Goal: Task Accomplishment & Management: Manage account settings

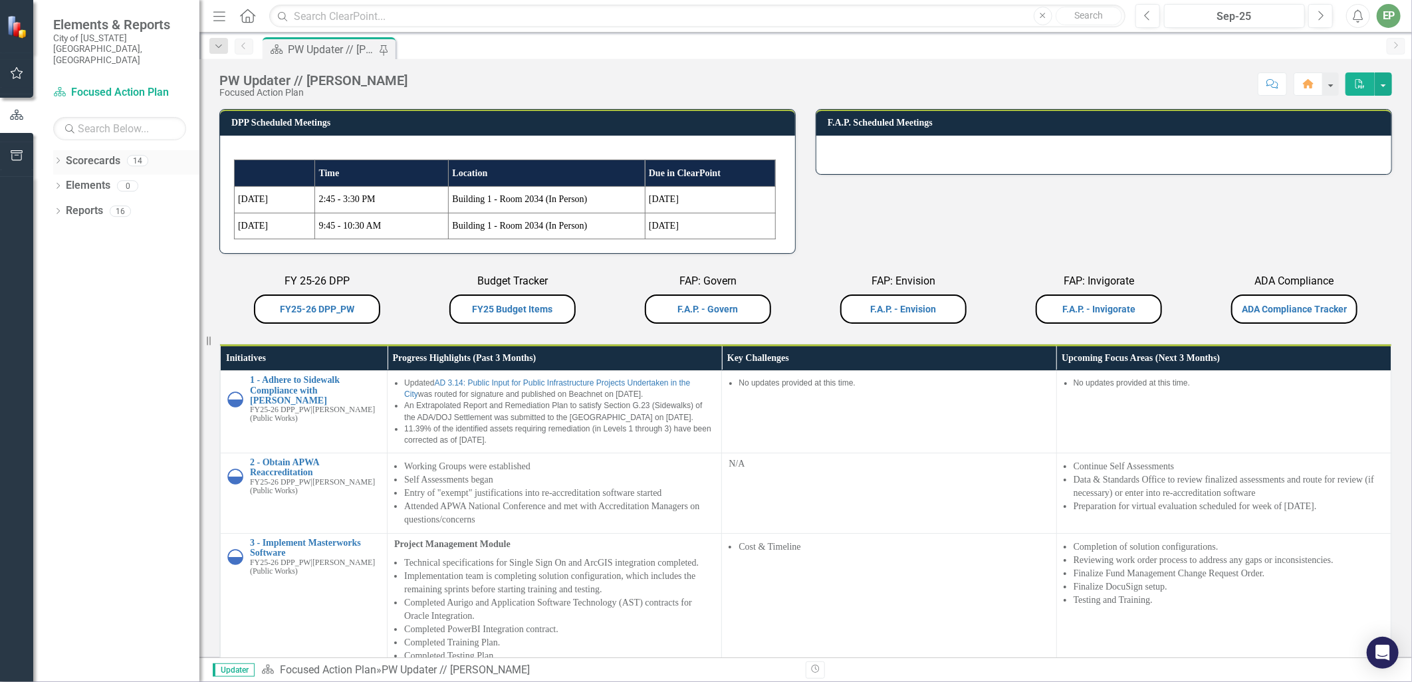
click at [54, 158] on icon "Dropdown" at bounding box center [57, 161] width 9 height 7
click at [65, 233] on icon at bounding box center [65, 236] width 3 height 7
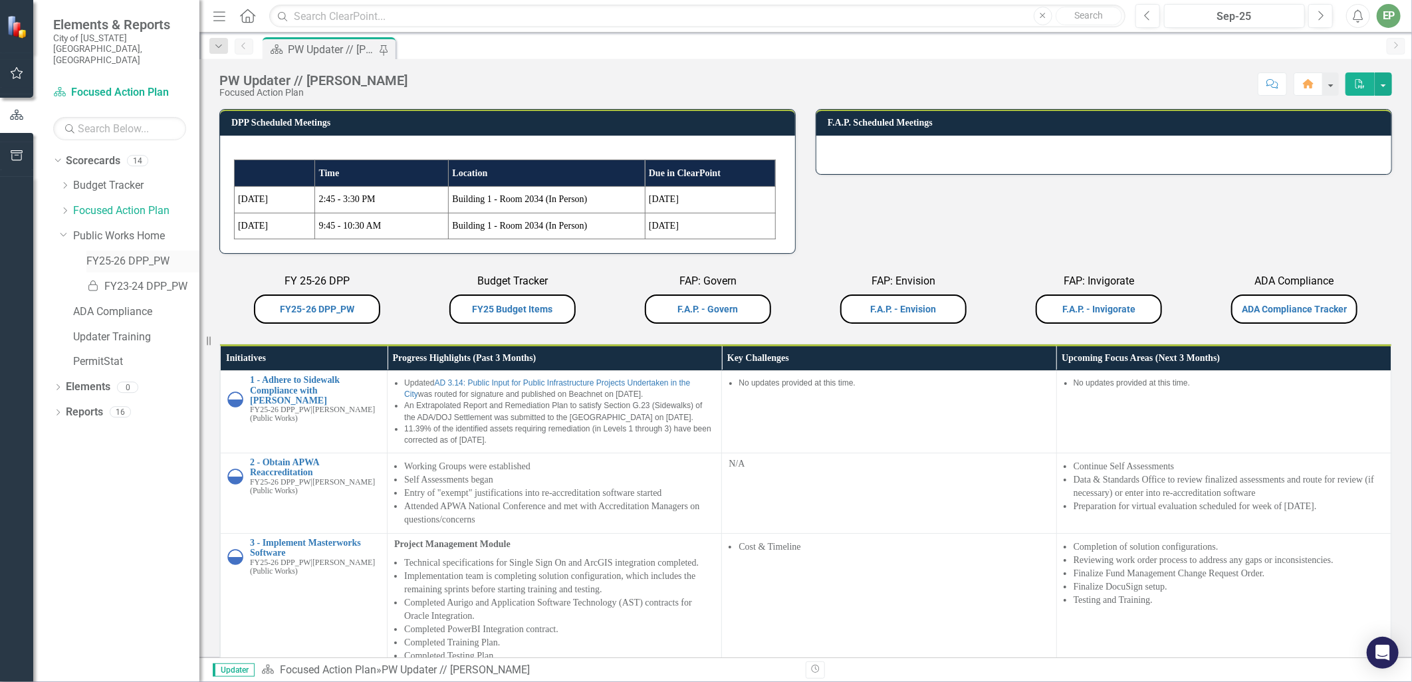
click at [158, 254] on link "FY25-26 DPP_PW" at bounding box center [142, 261] width 113 height 15
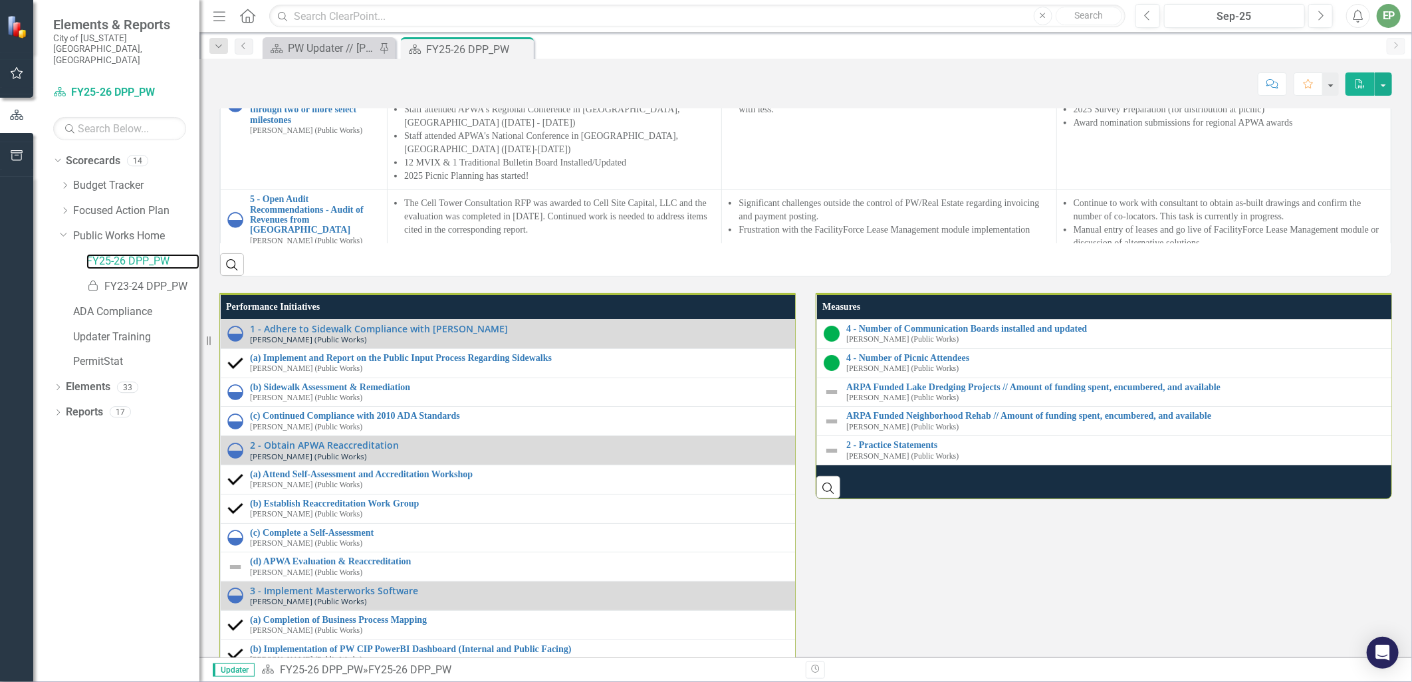
scroll to position [1846, 0]
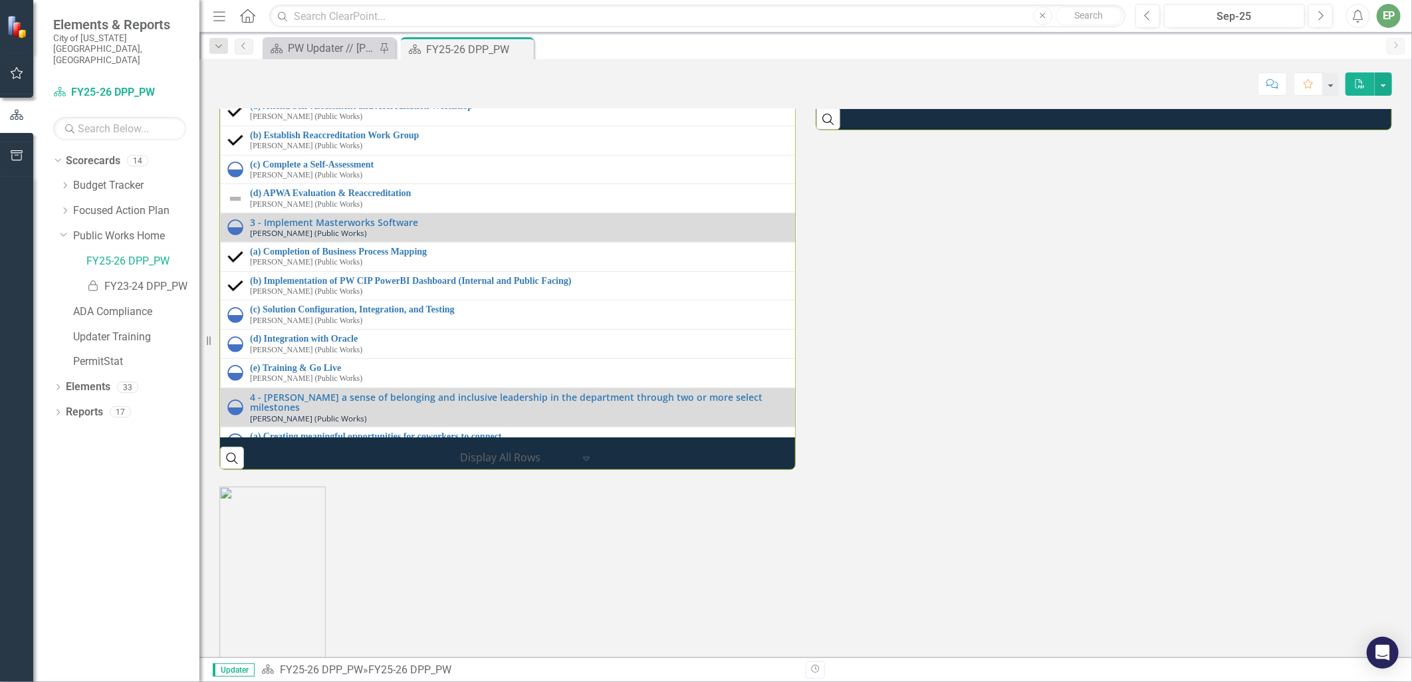
click at [1024, 24] on link "ARPA Funded Lake Dredging Projects // Amount of funding spent, encumbered, and …" at bounding box center [1128, 19] width 564 height 10
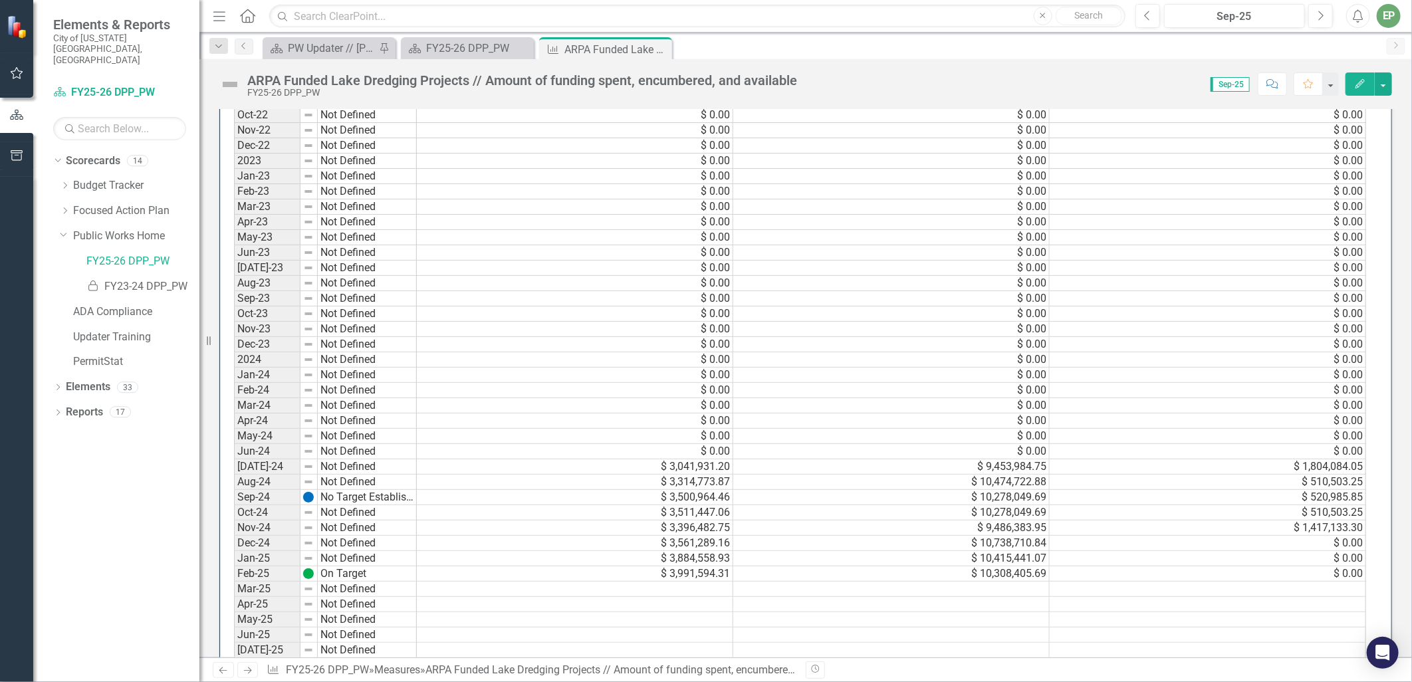
scroll to position [960, 0]
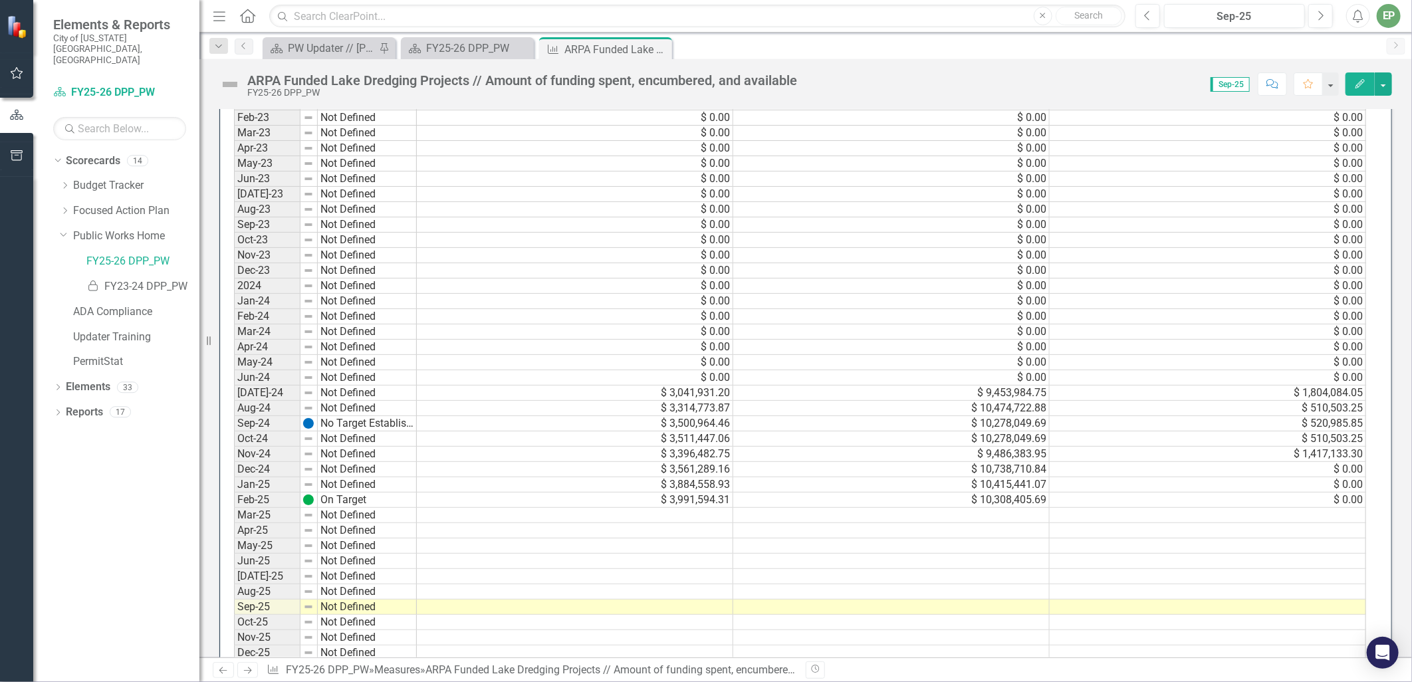
click at [437, 623] on td at bounding box center [575, 622] width 316 height 15
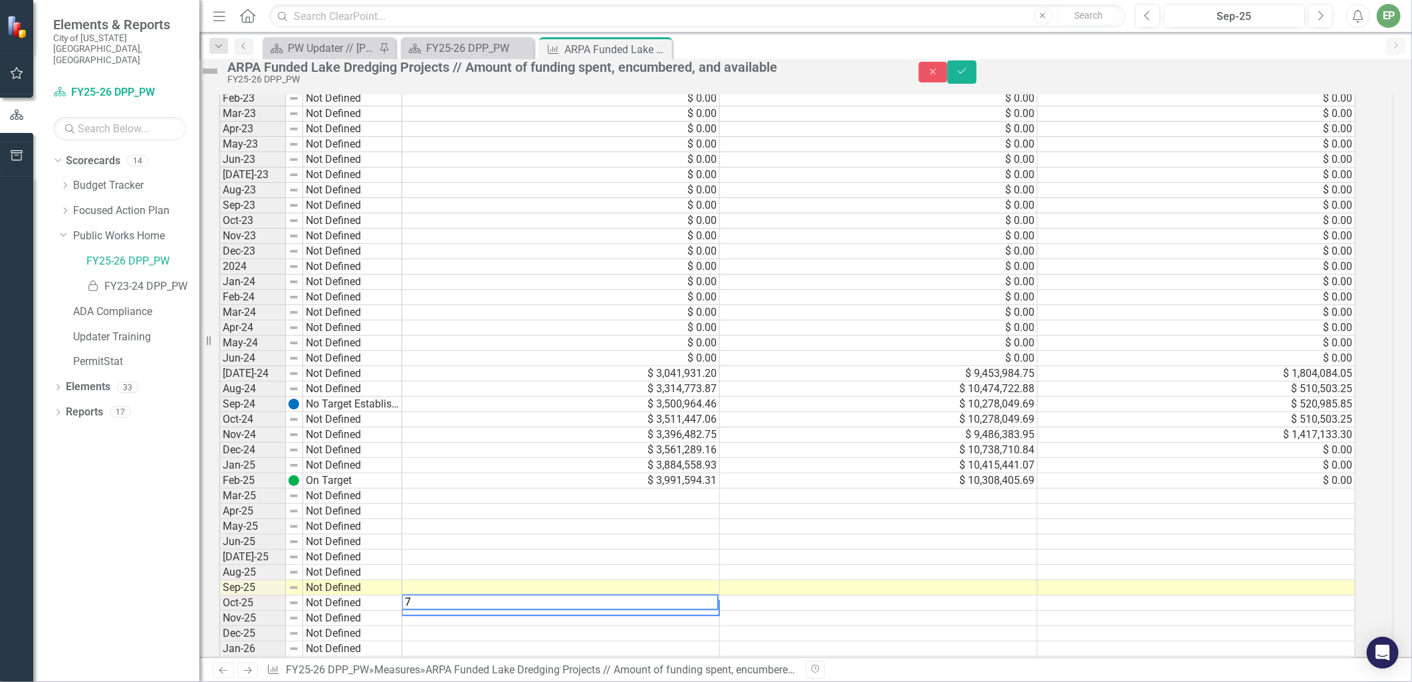
scroll to position [965, 0]
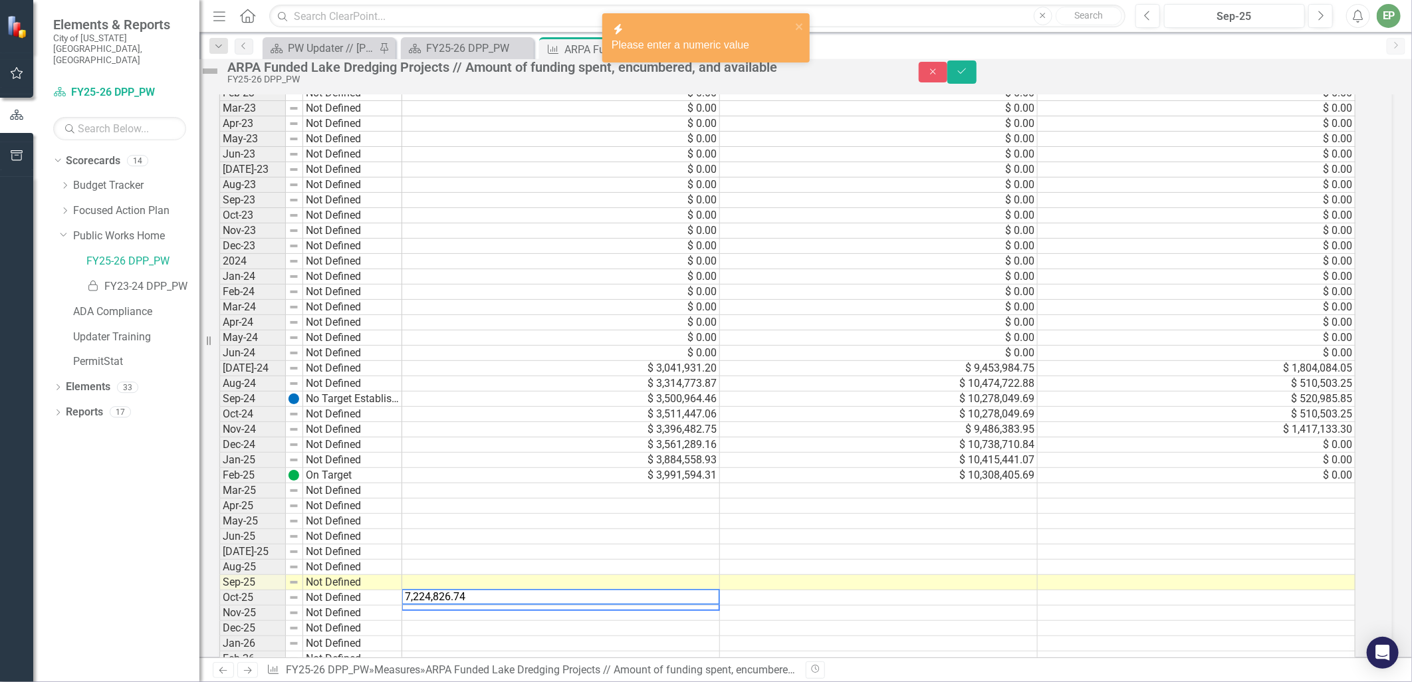
click at [772, 605] on td at bounding box center [879, 597] width 318 height 15
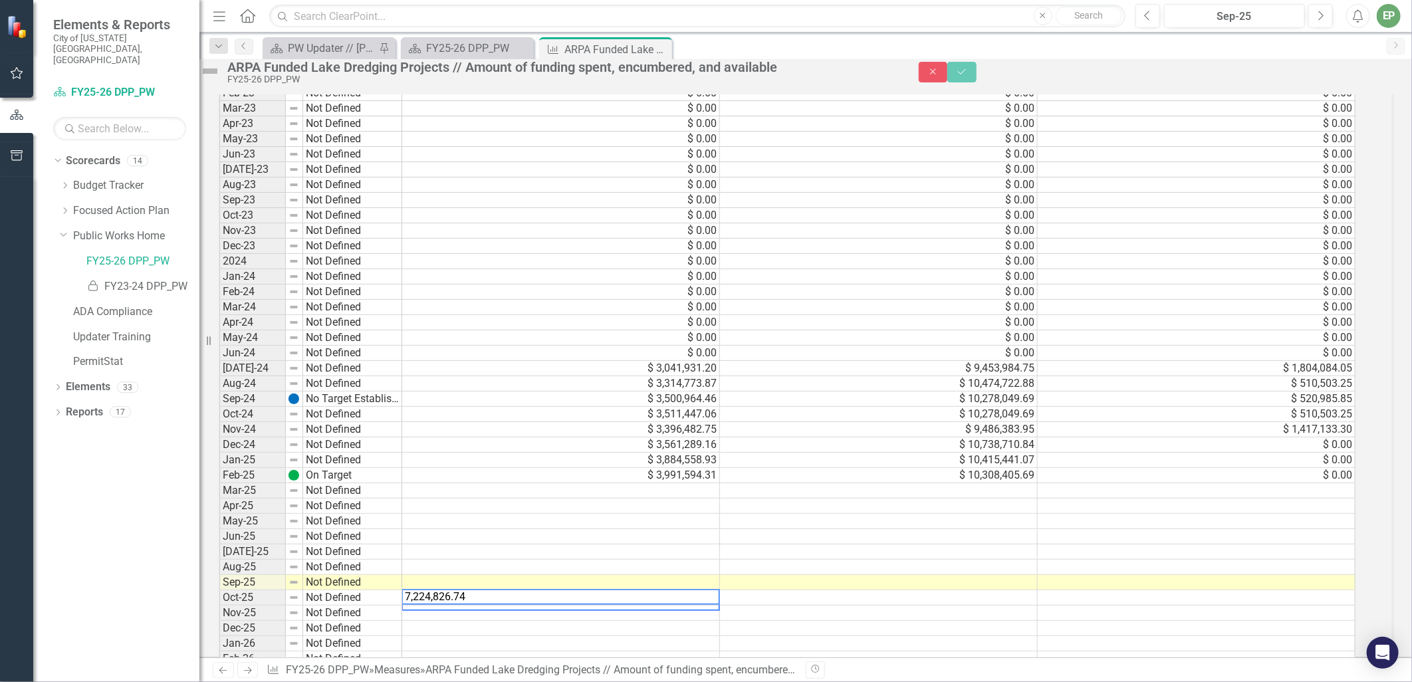
click at [656, 605] on textarea "7,224,826.74" at bounding box center [560, 597] width 318 height 16
drag, startPoint x: 529, startPoint y: 623, endPoint x: 299, endPoint y: 623, distance: 230.0
click at [299, 623] on div "Period Status Spent Encumbered Available Mar-13 Not Defined $ 0.00 $ 0.00 $ 0.0…" at bounding box center [787, 292] width 1137 height 1424
type textarea "7224826.74"
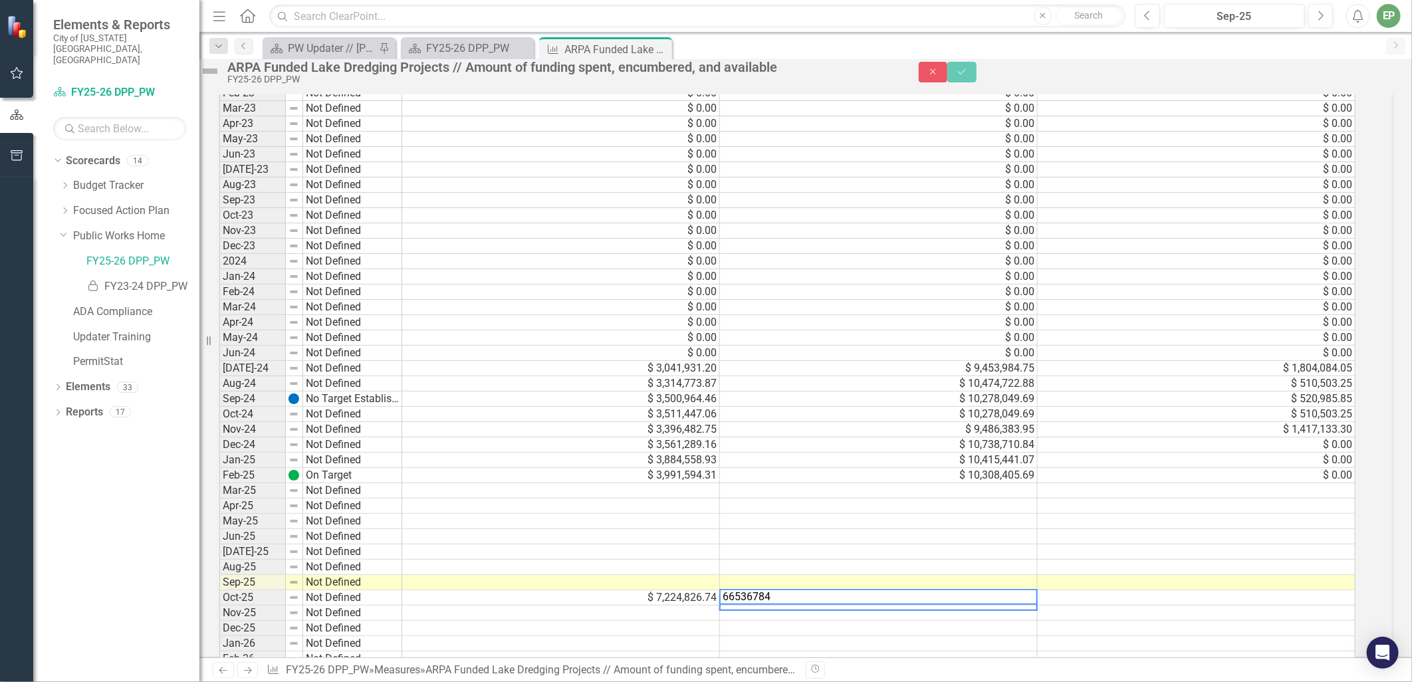
type textarea "665367847"
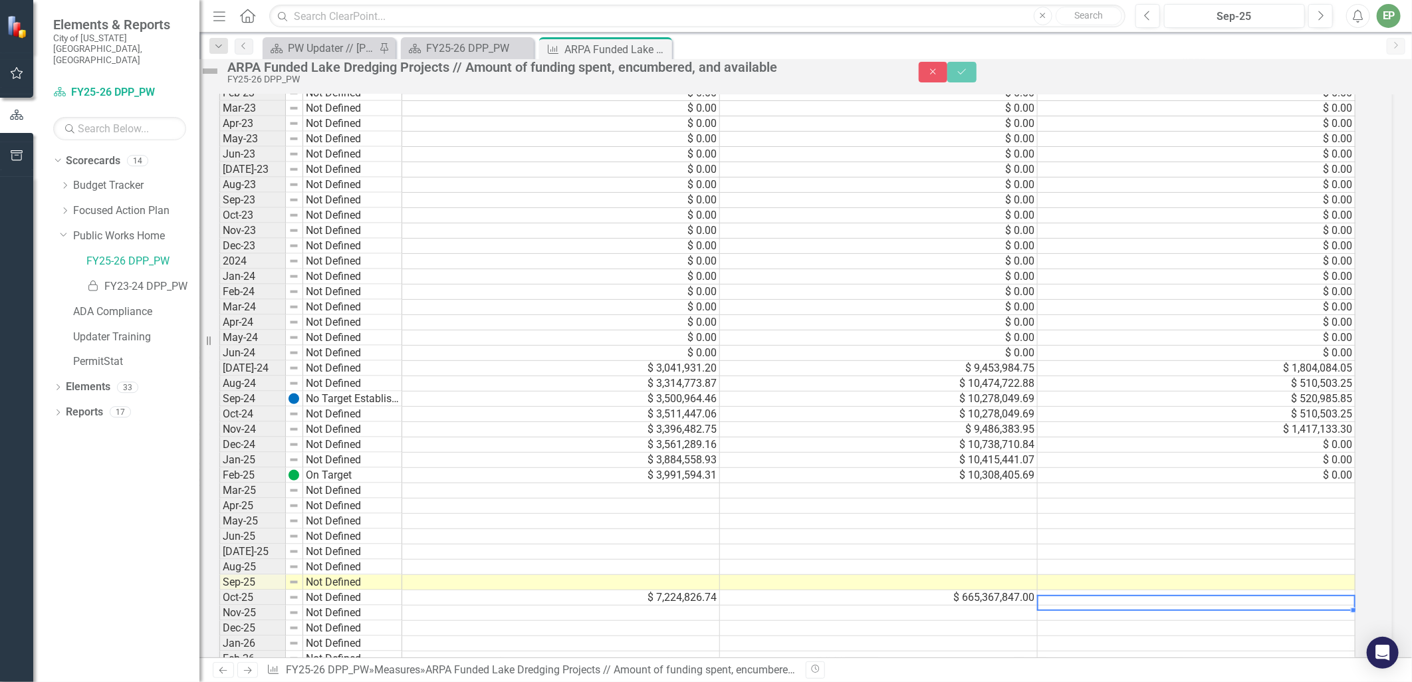
scroll to position [5, 9]
type textarea "421494.79"
click at [976, 80] on button "Save" at bounding box center [961, 71] width 29 height 23
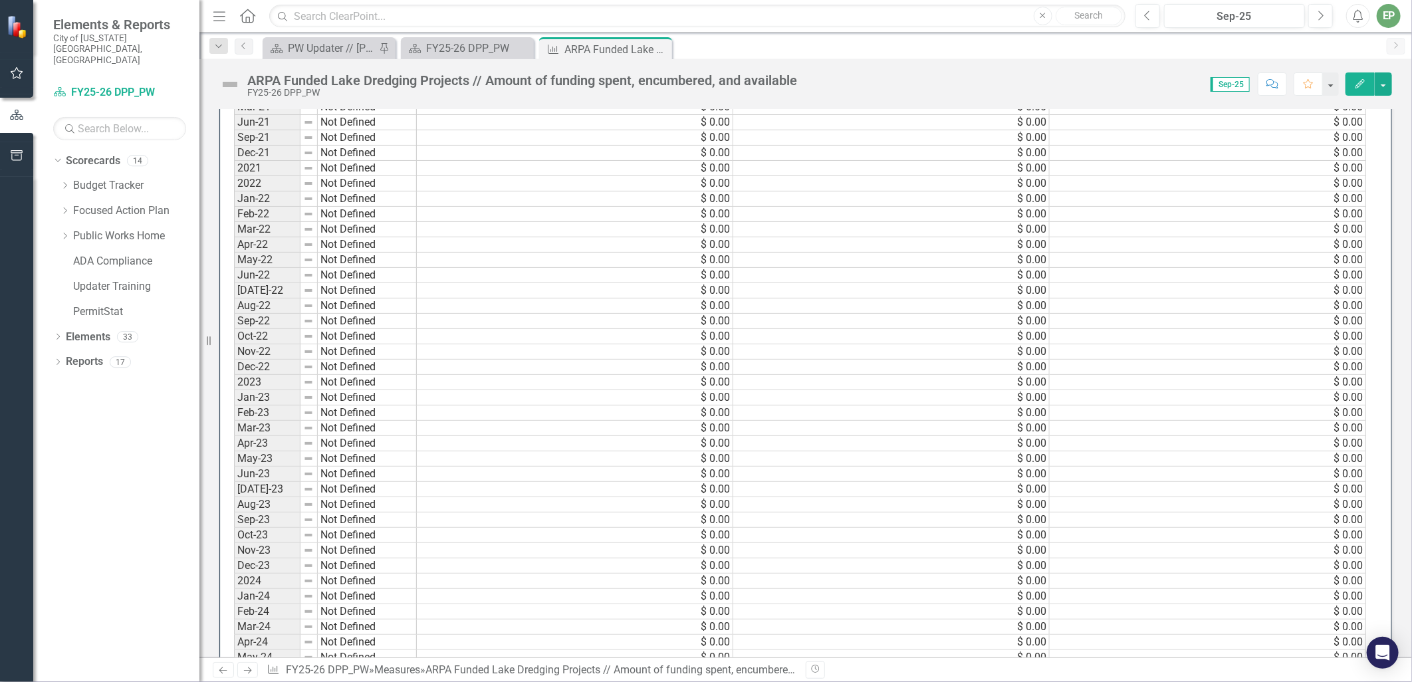
scroll to position [1034, 0]
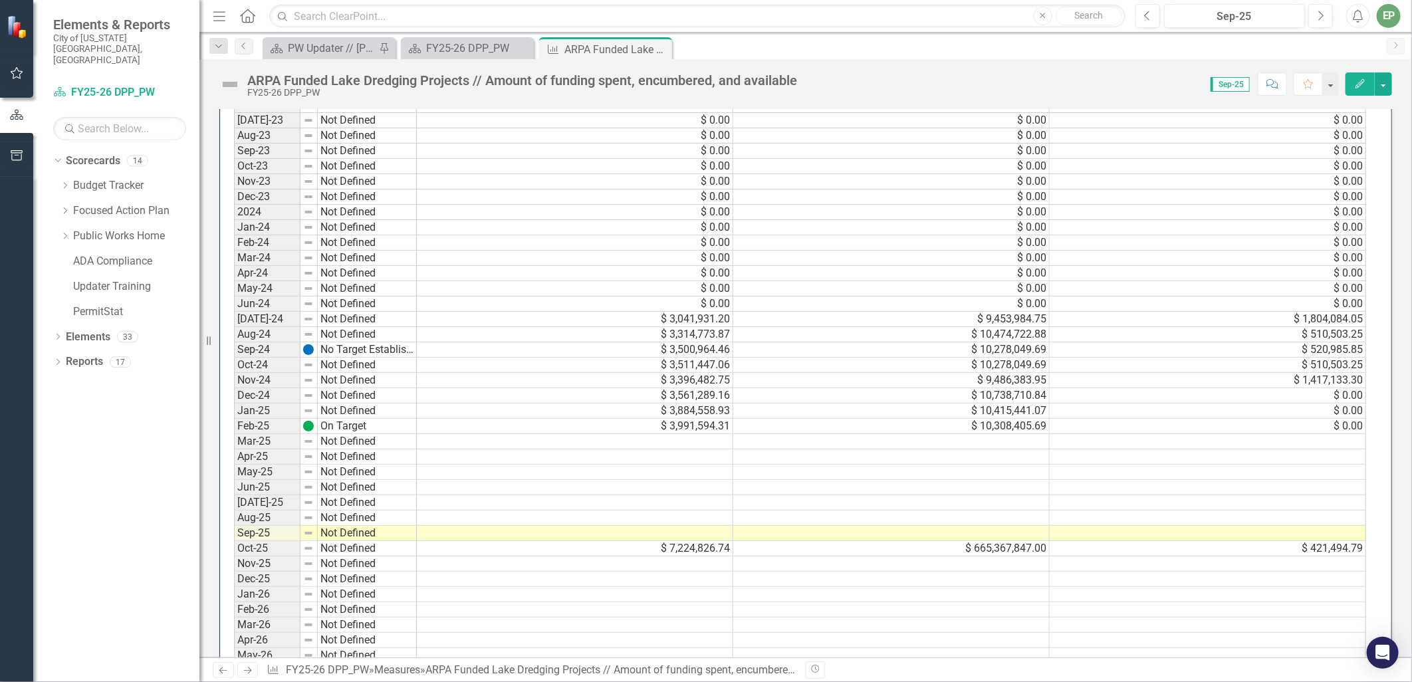
click at [990, 548] on td "$ 665,367,847.00" at bounding box center [891, 548] width 316 height 15
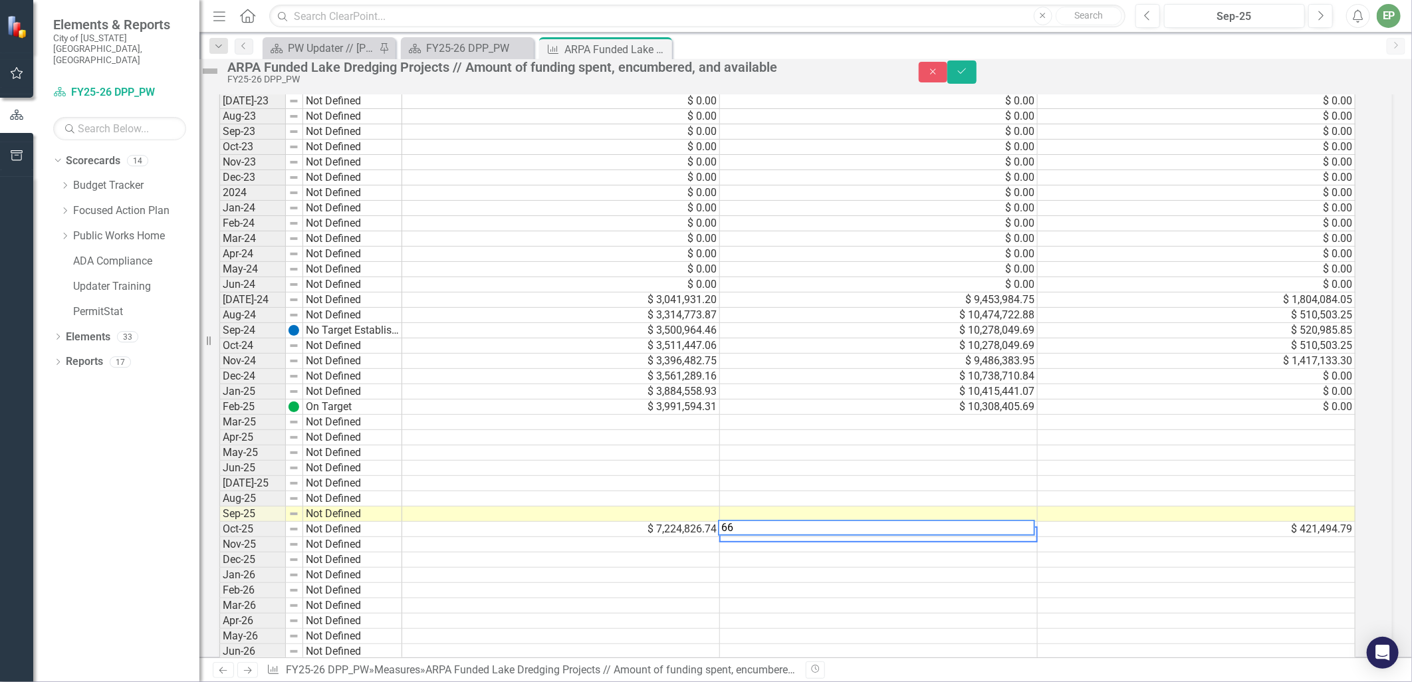
scroll to position [1039, 0]
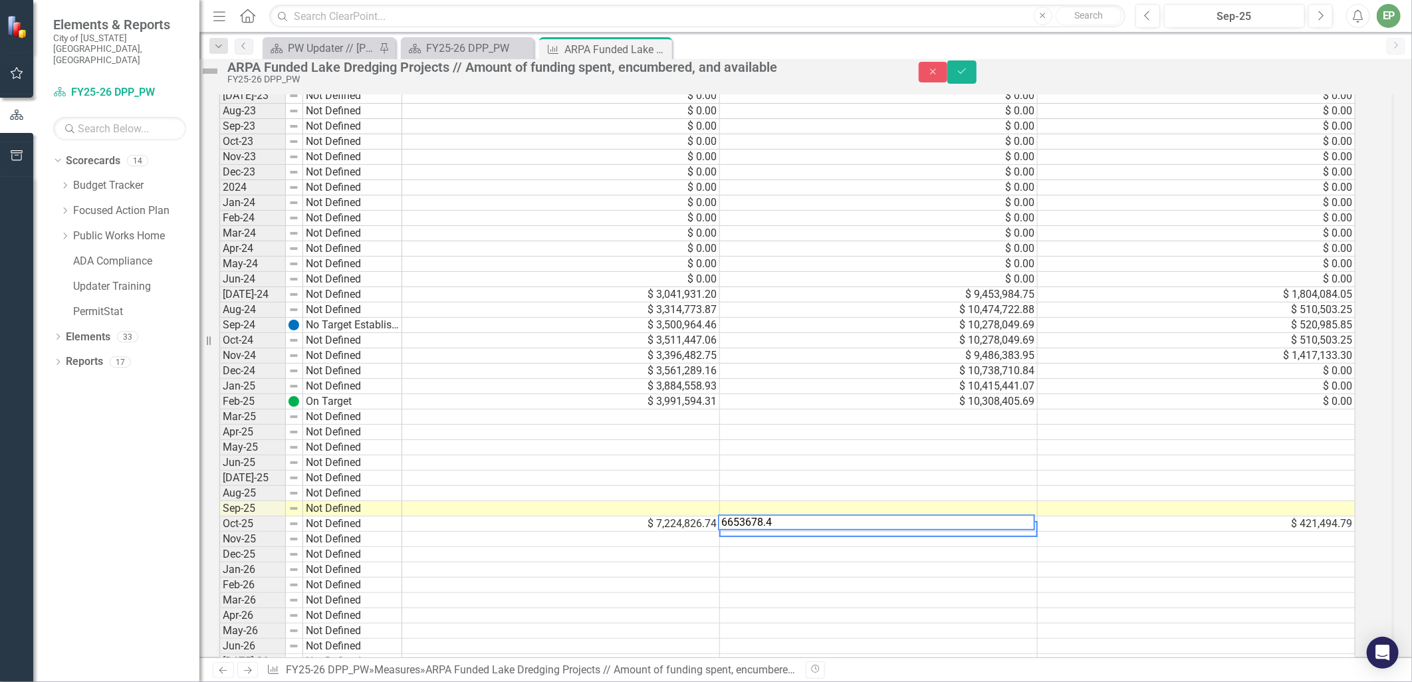
type textarea "6653678.47"
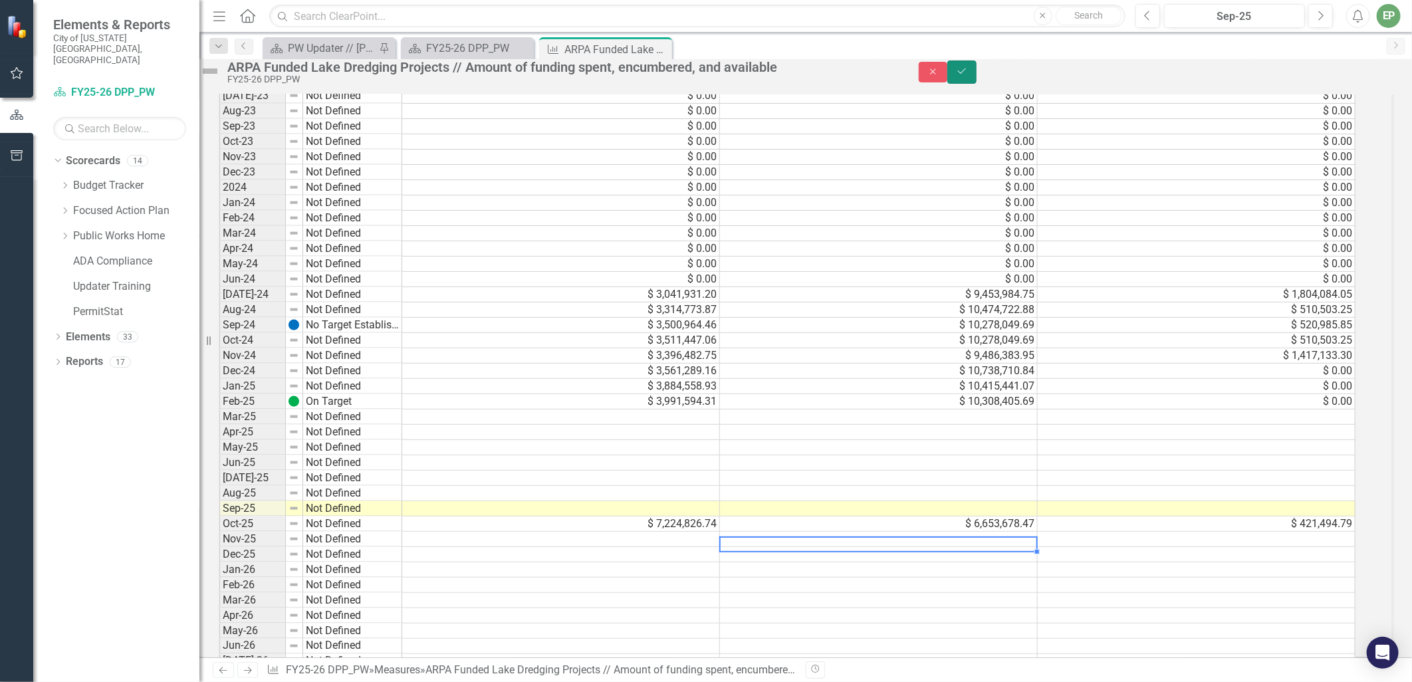
click at [968, 76] on icon "Save" at bounding box center [962, 70] width 12 height 9
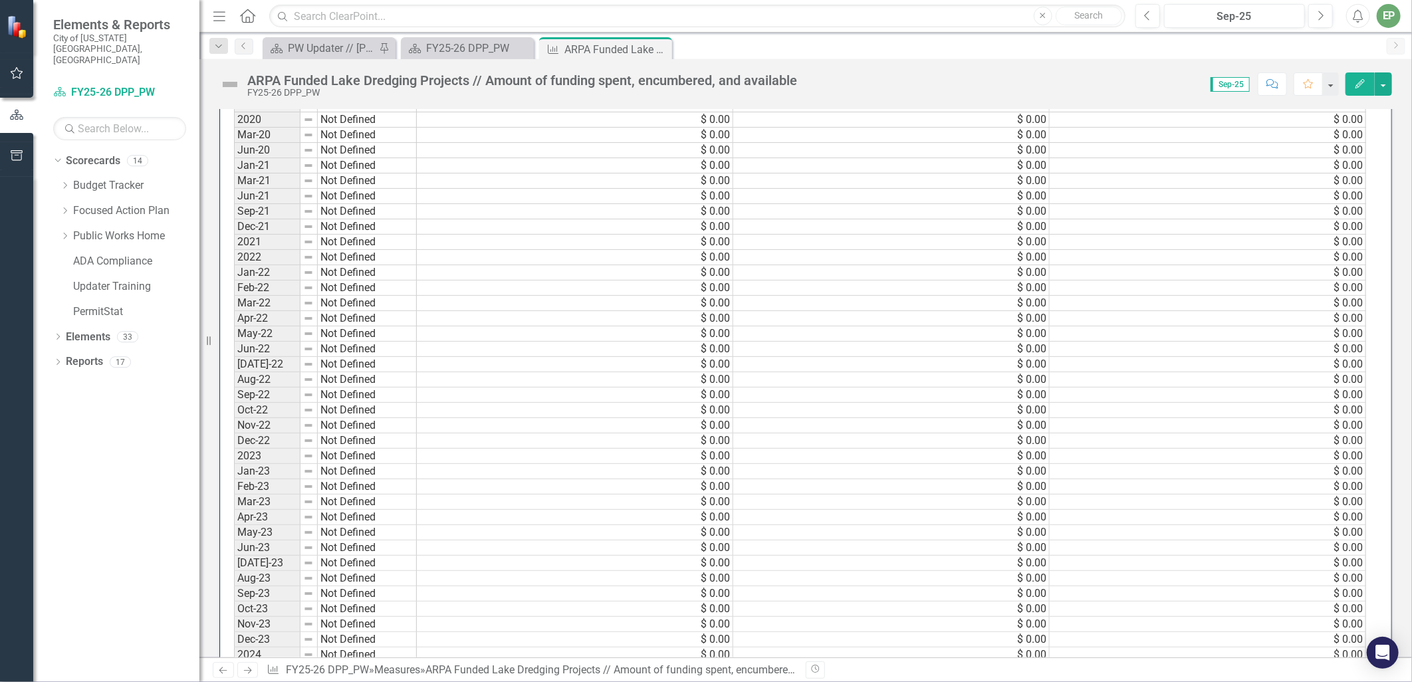
scroll to position [886, 0]
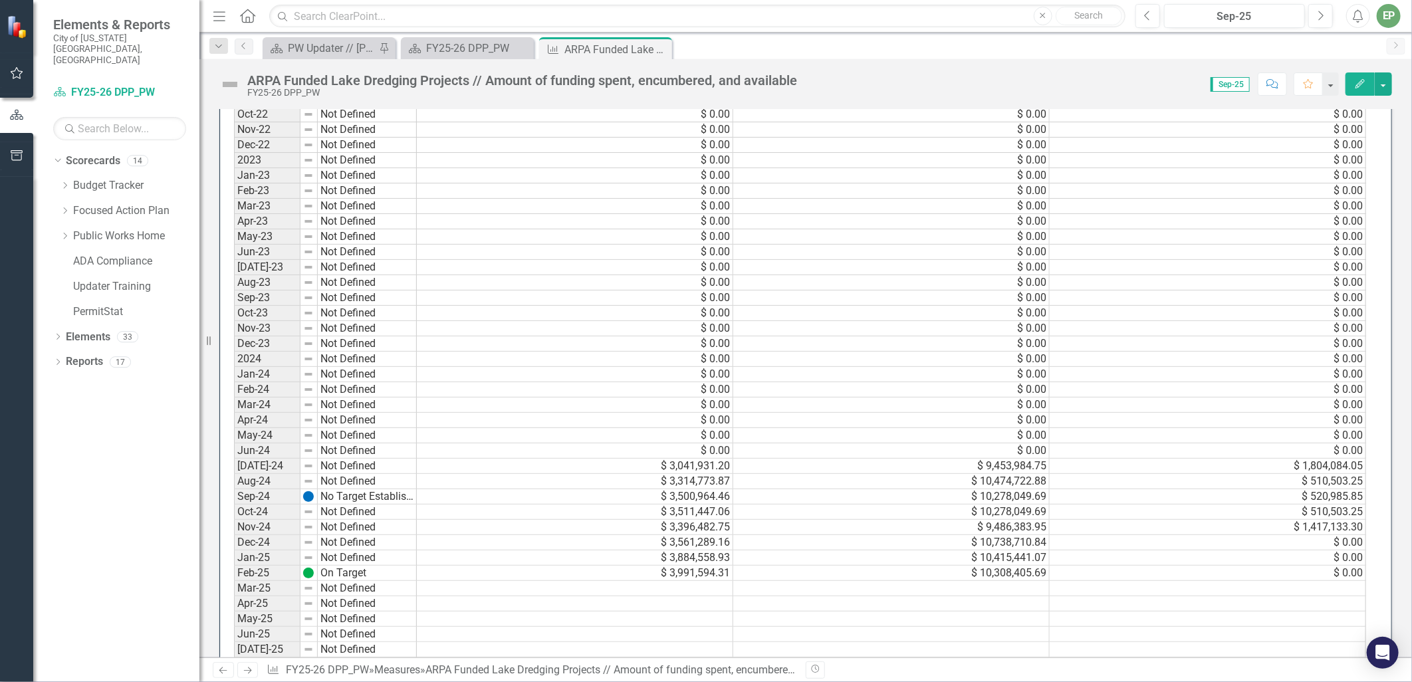
click at [1347, 574] on td "$ 0.00" at bounding box center [1207, 573] width 316 height 15
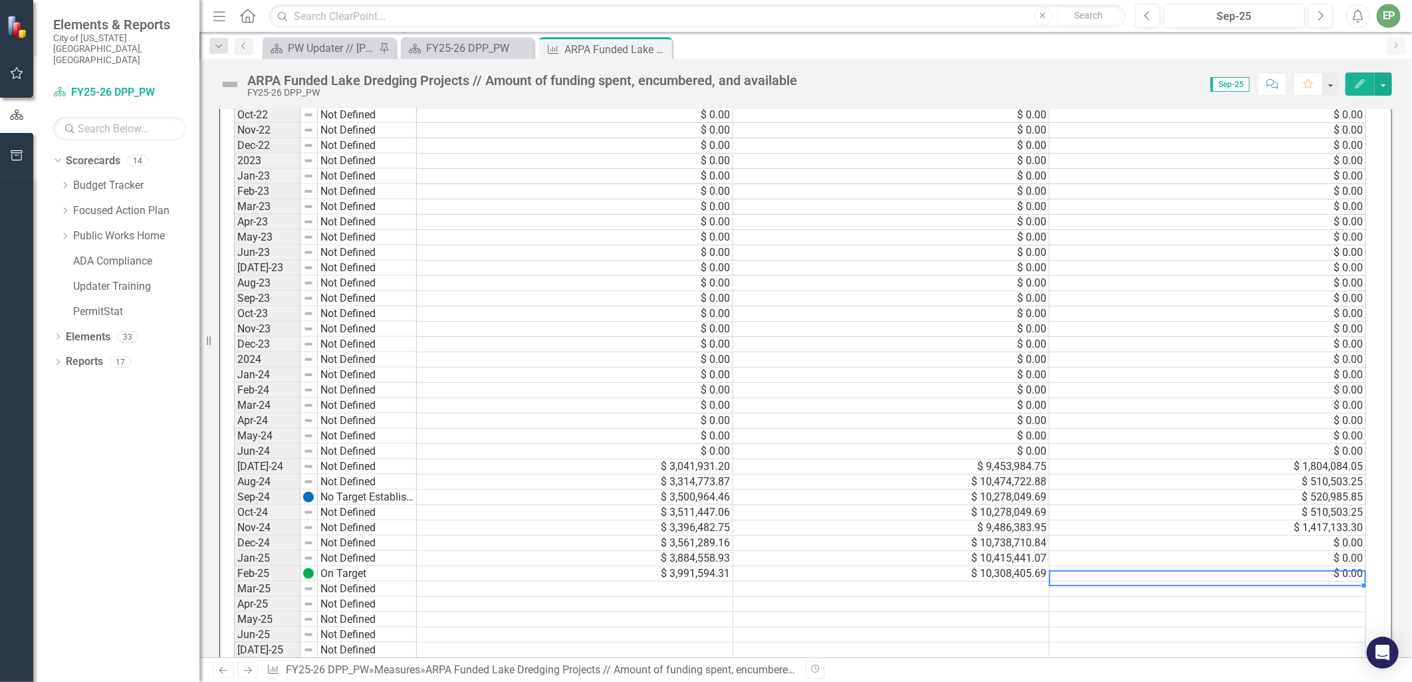
scroll to position [960, 0]
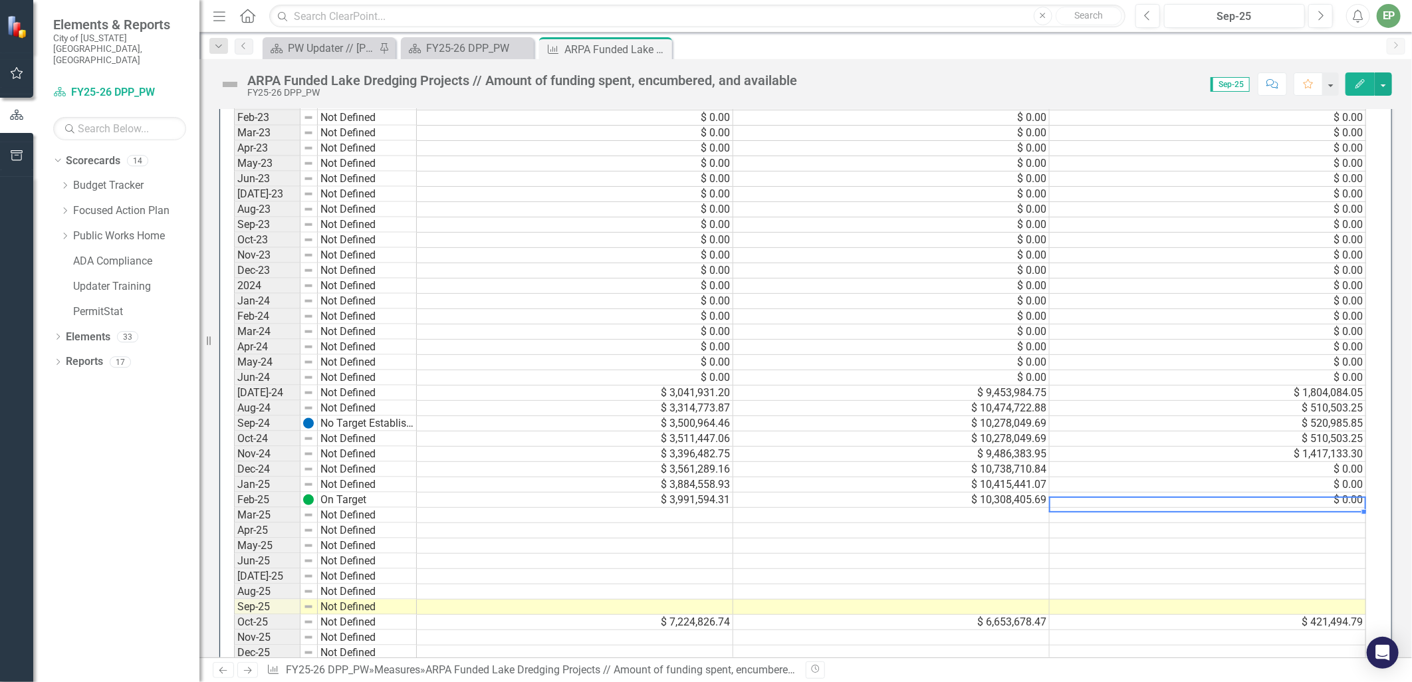
click at [234, 611] on div "Period Status Spent Encumbered Available Mar-13 Not Defined $ 0.00 $ 0.00 $ 0.0…" at bounding box center [234, 316] width 0 height 1423
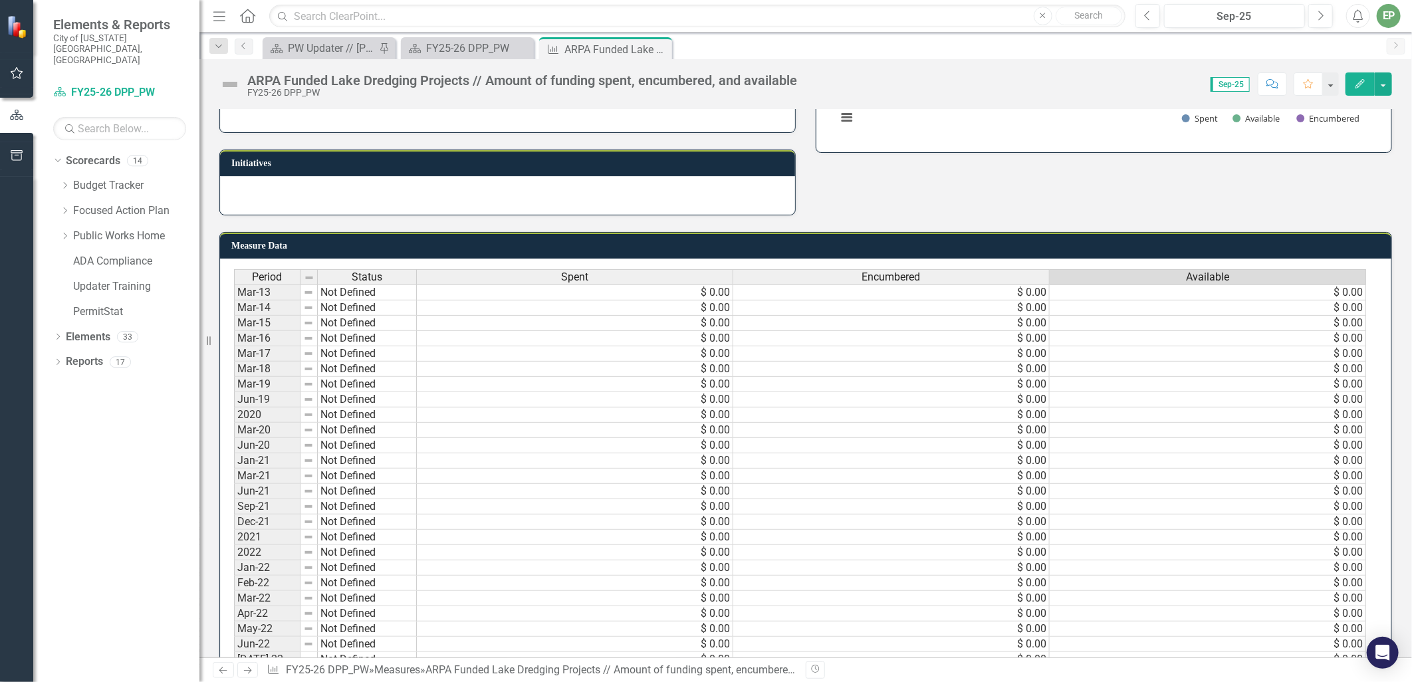
scroll to position [0, 0]
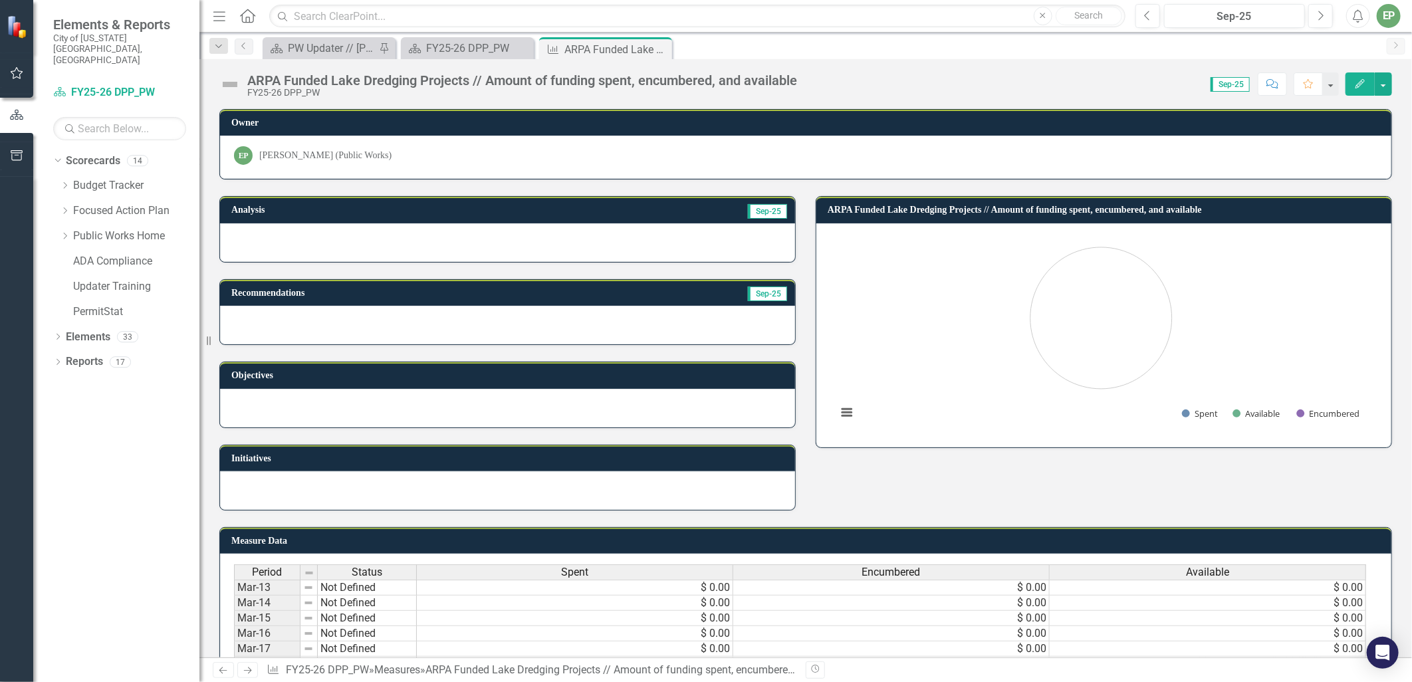
click at [235, 78] on img at bounding box center [229, 84] width 21 height 21
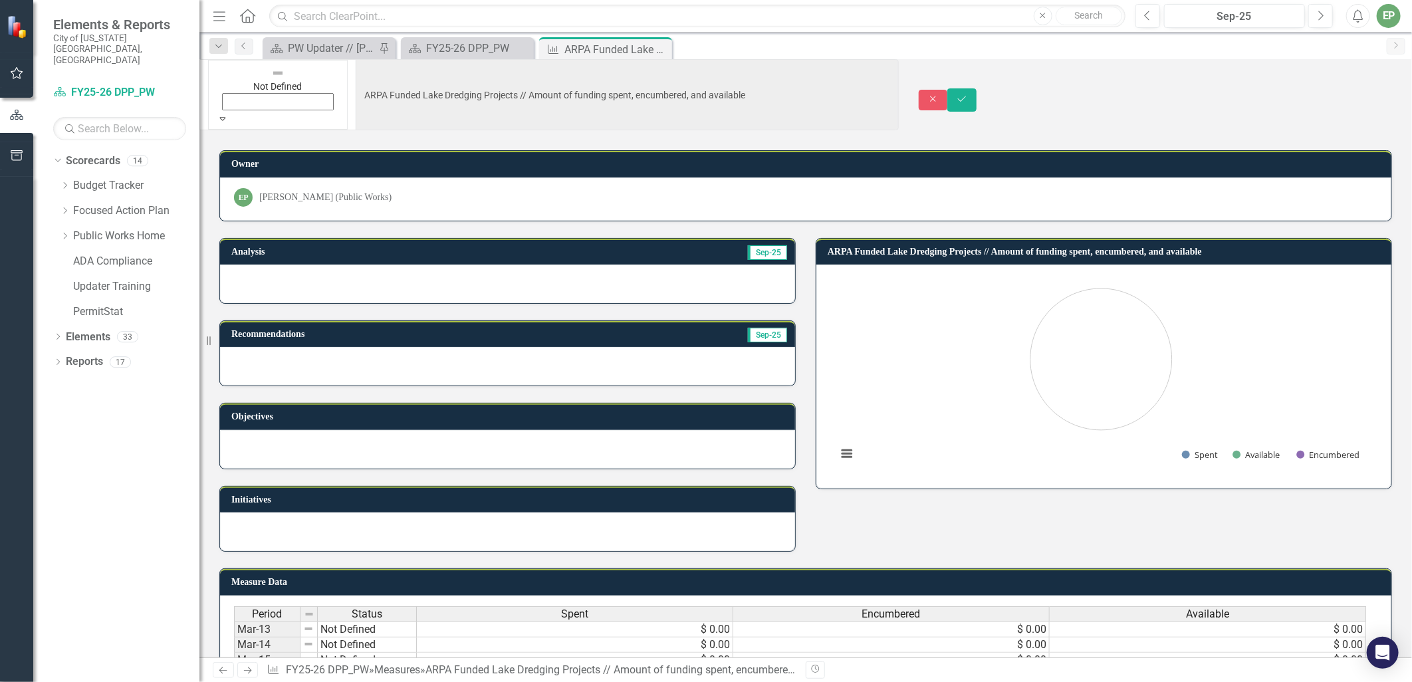
click at [271, 80] on img at bounding box center [277, 72] width 13 height 13
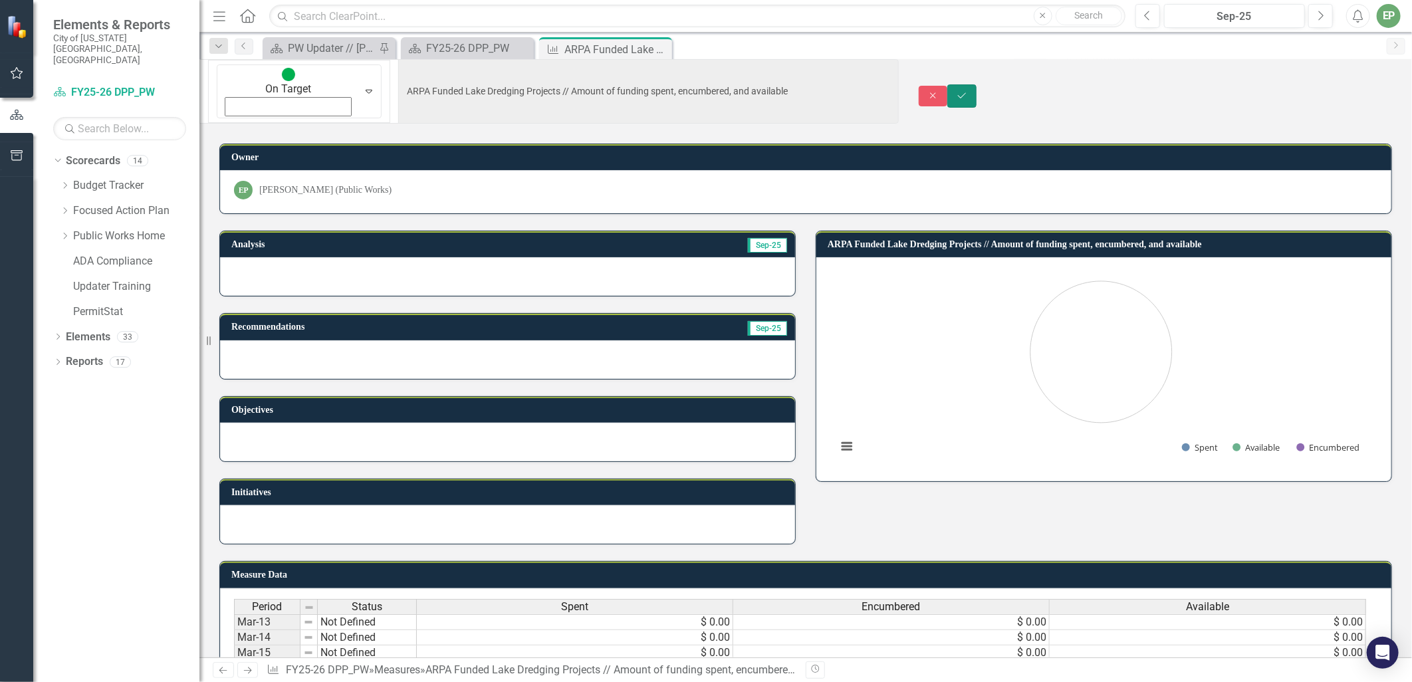
click at [976, 84] on button "Save" at bounding box center [961, 95] width 29 height 23
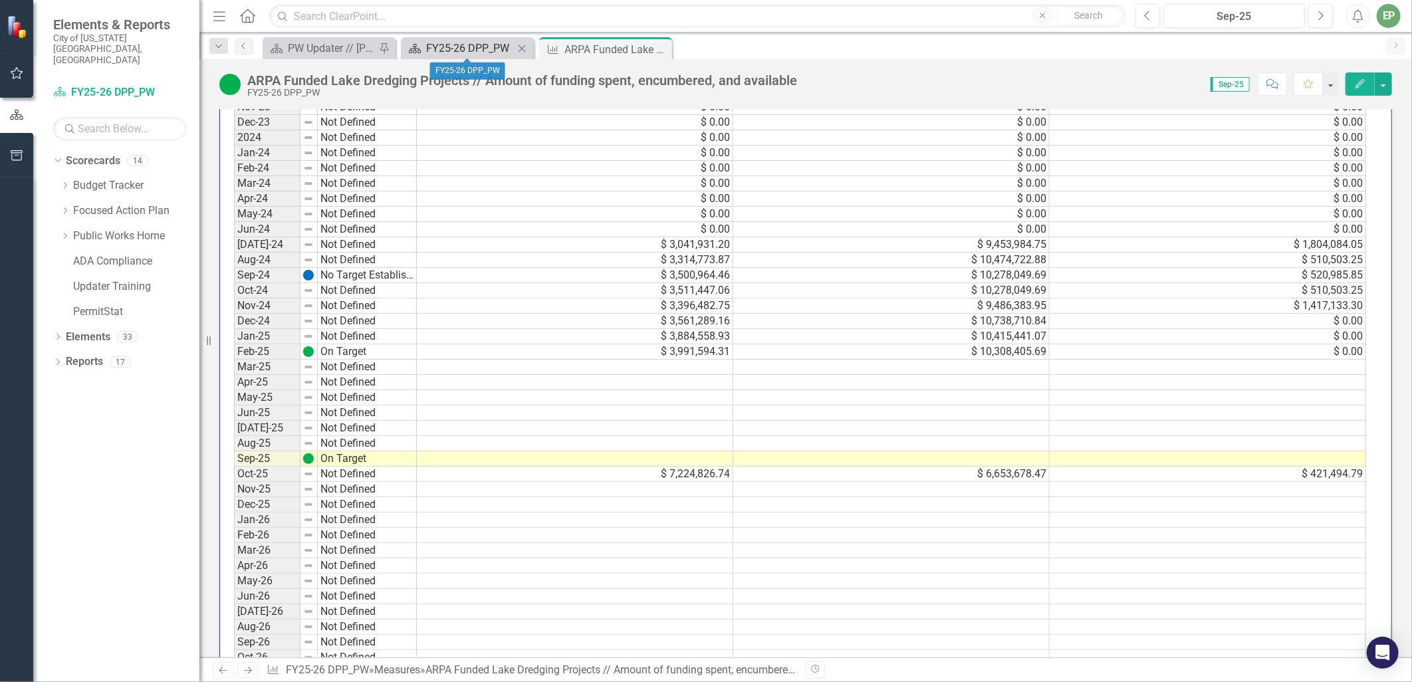
click at [508, 49] on div "FY25-26 DPP_PW" at bounding box center [470, 48] width 88 height 17
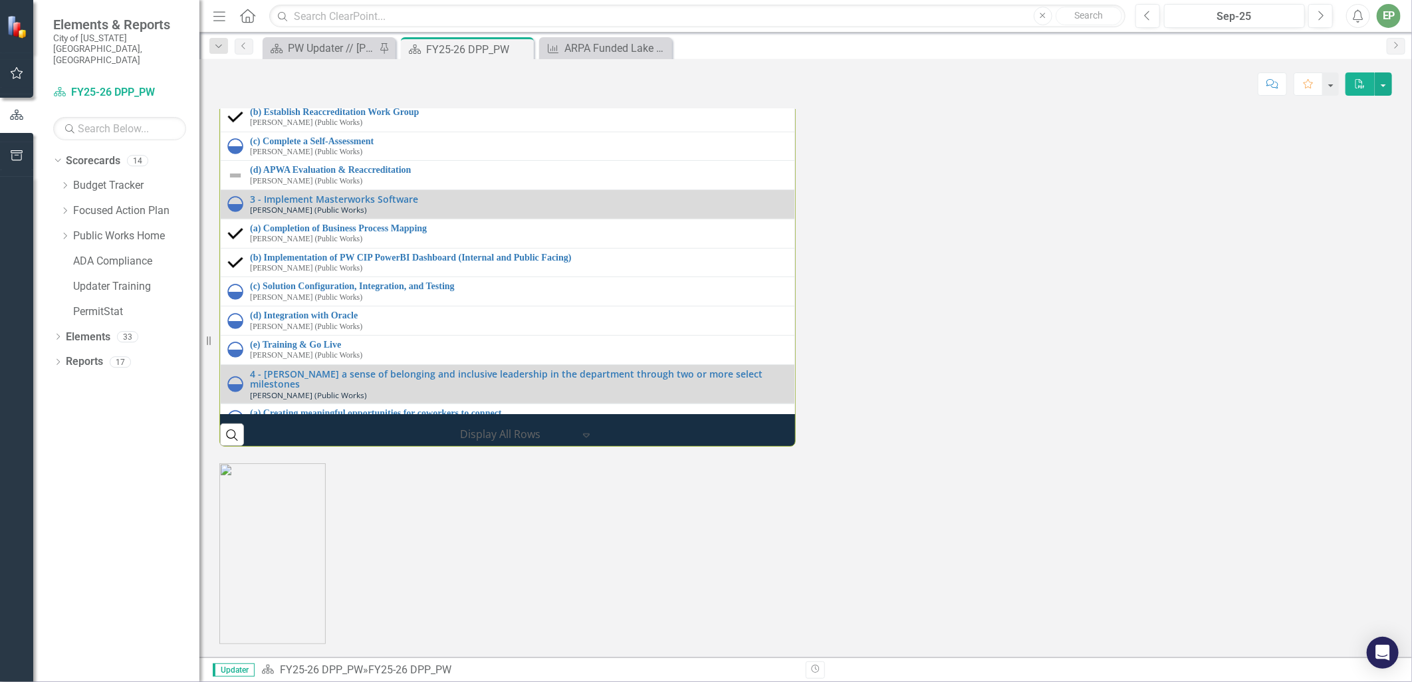
scroll to position [1846, 0]
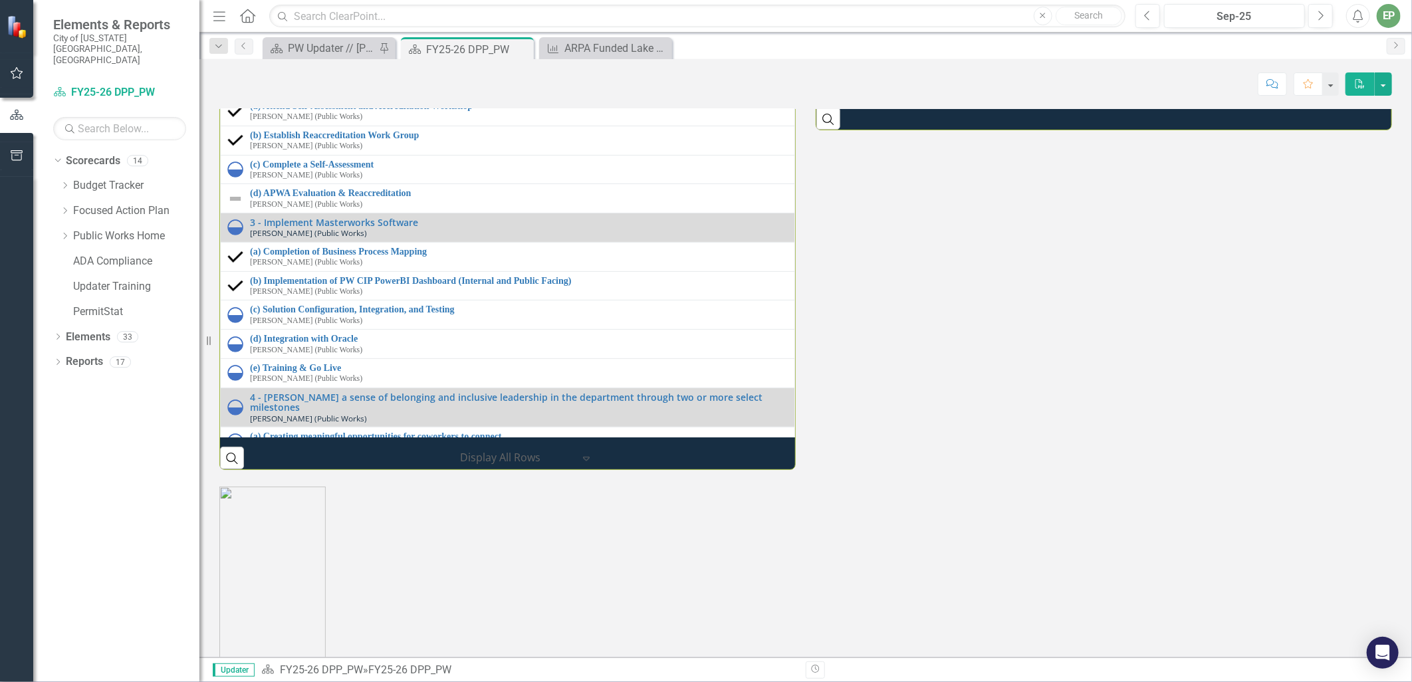
click at [952, 53] on link "ARPA Funded Neighborhood Rehab // Amount of funding spent, encumbered, and avai…" at bounding box center [1115, 48] width 538 height 10
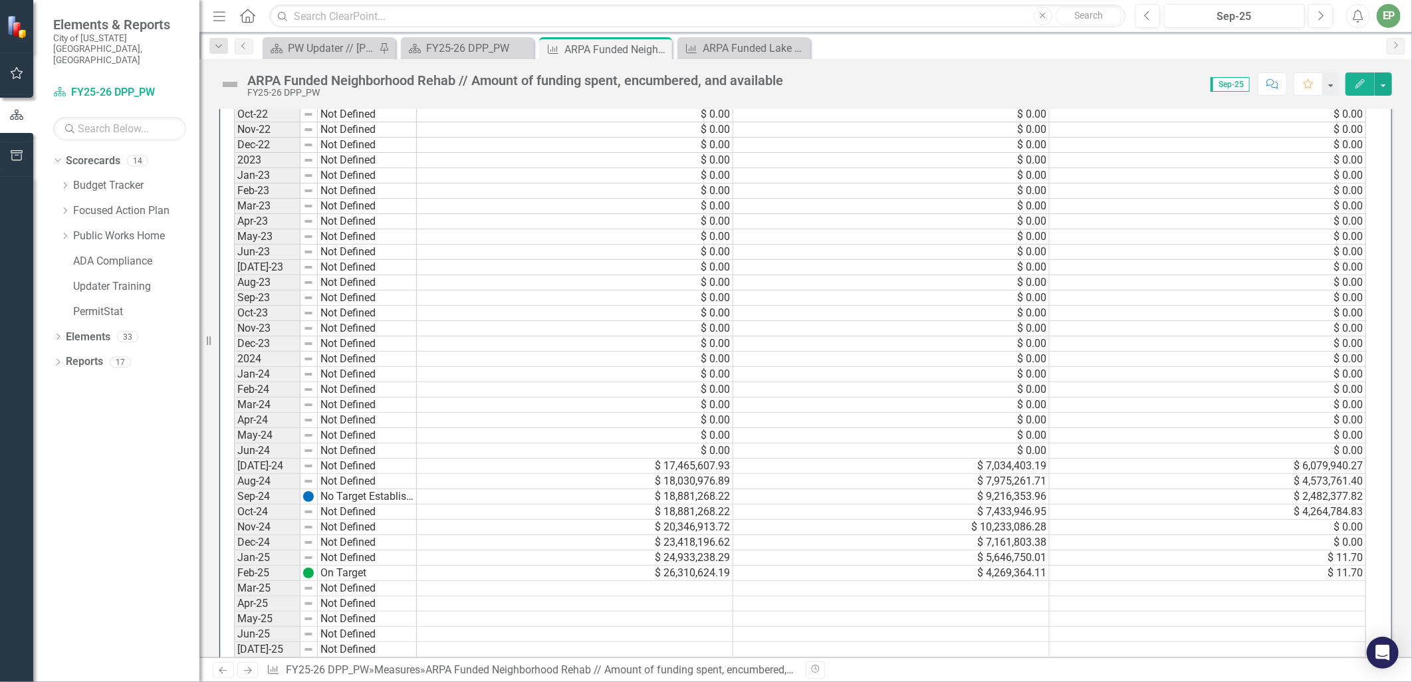
scroll to position [960, 0]
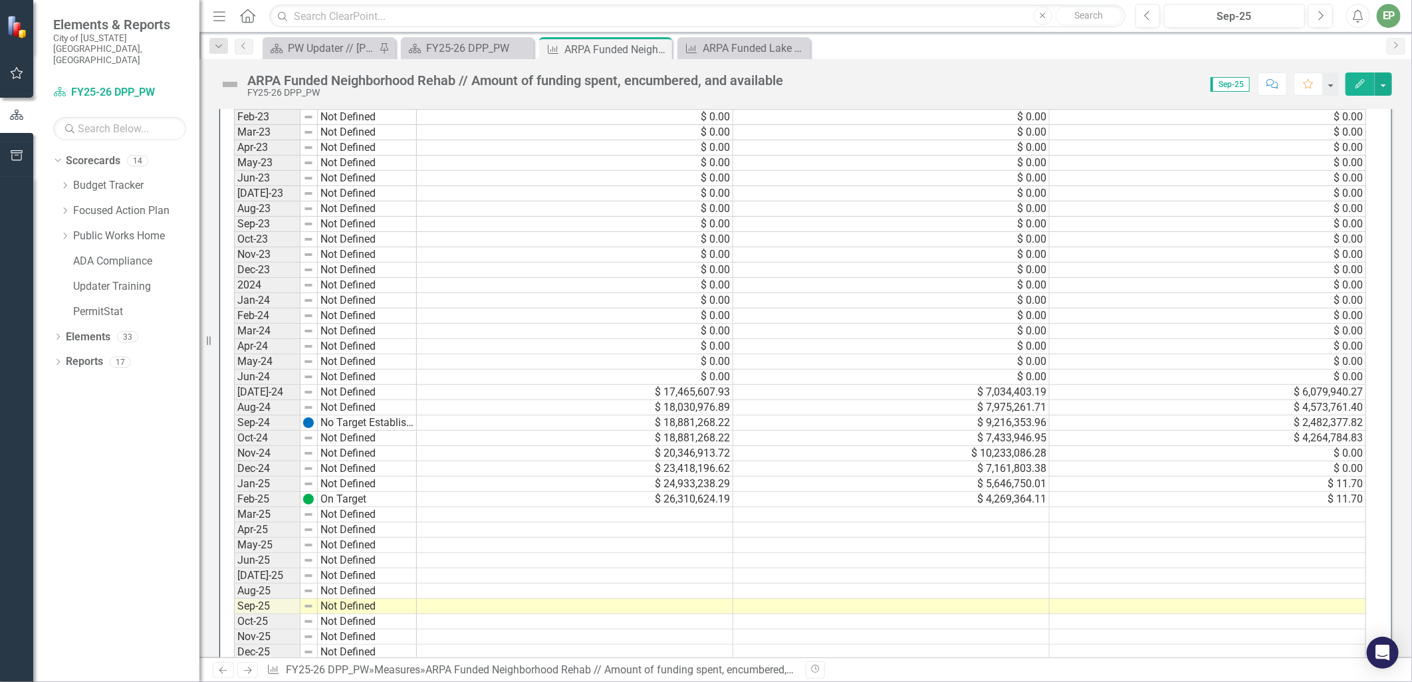
click at [651, 609] on td at bounding box center [575, 606] width 316 height 15
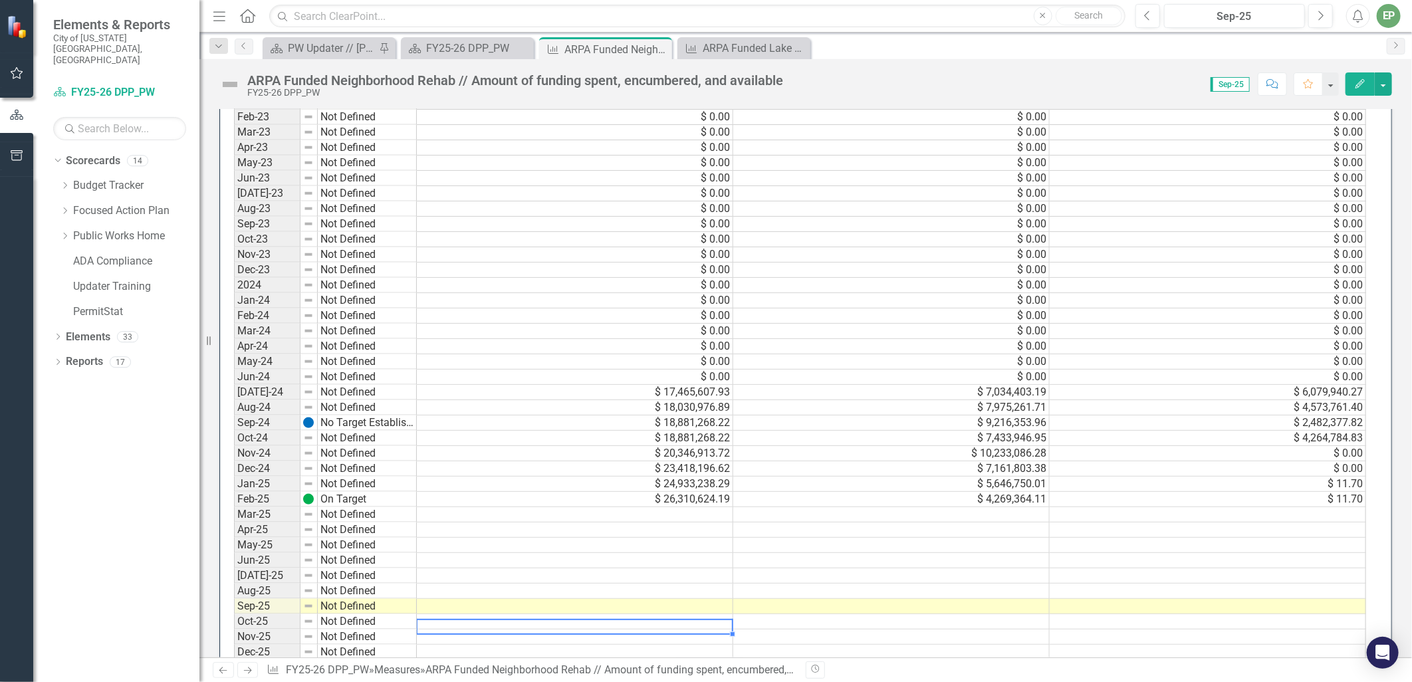
click at [654, 619] on td at bounding box center [575, 621] width 316 height 15
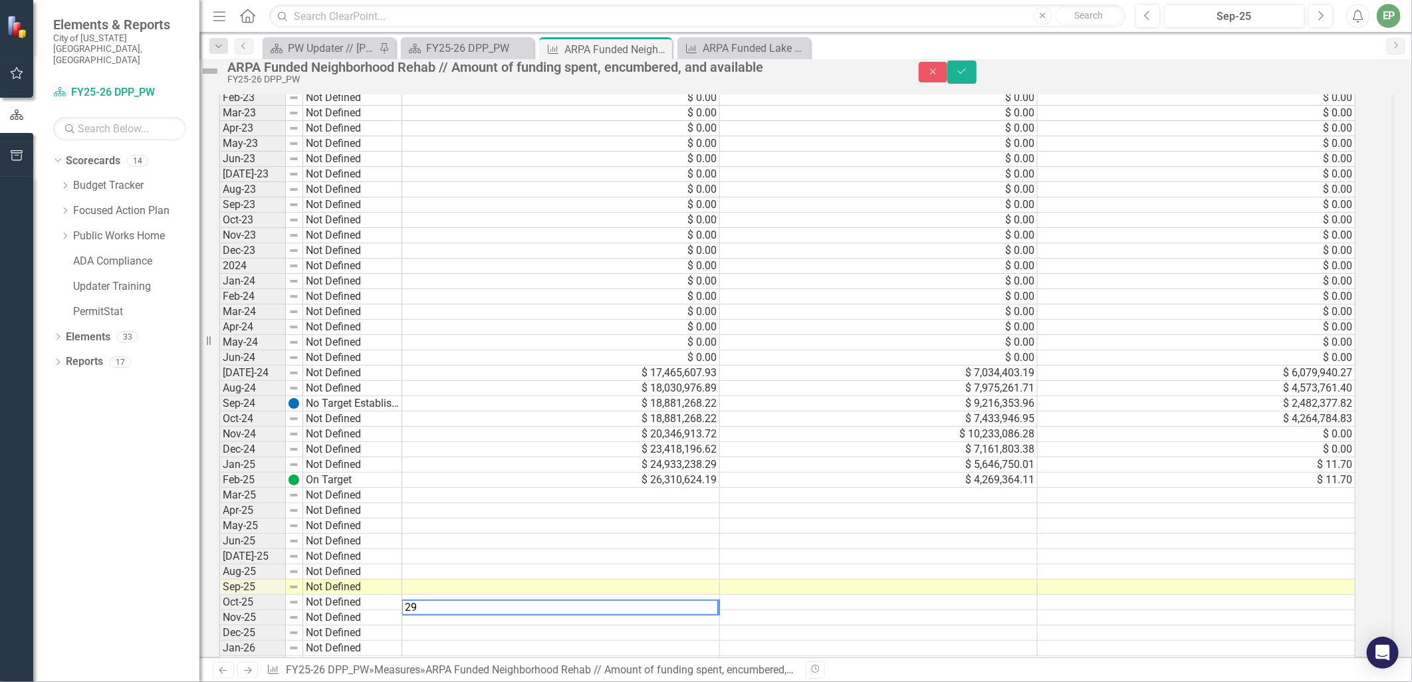
scroll to position [965, 0]
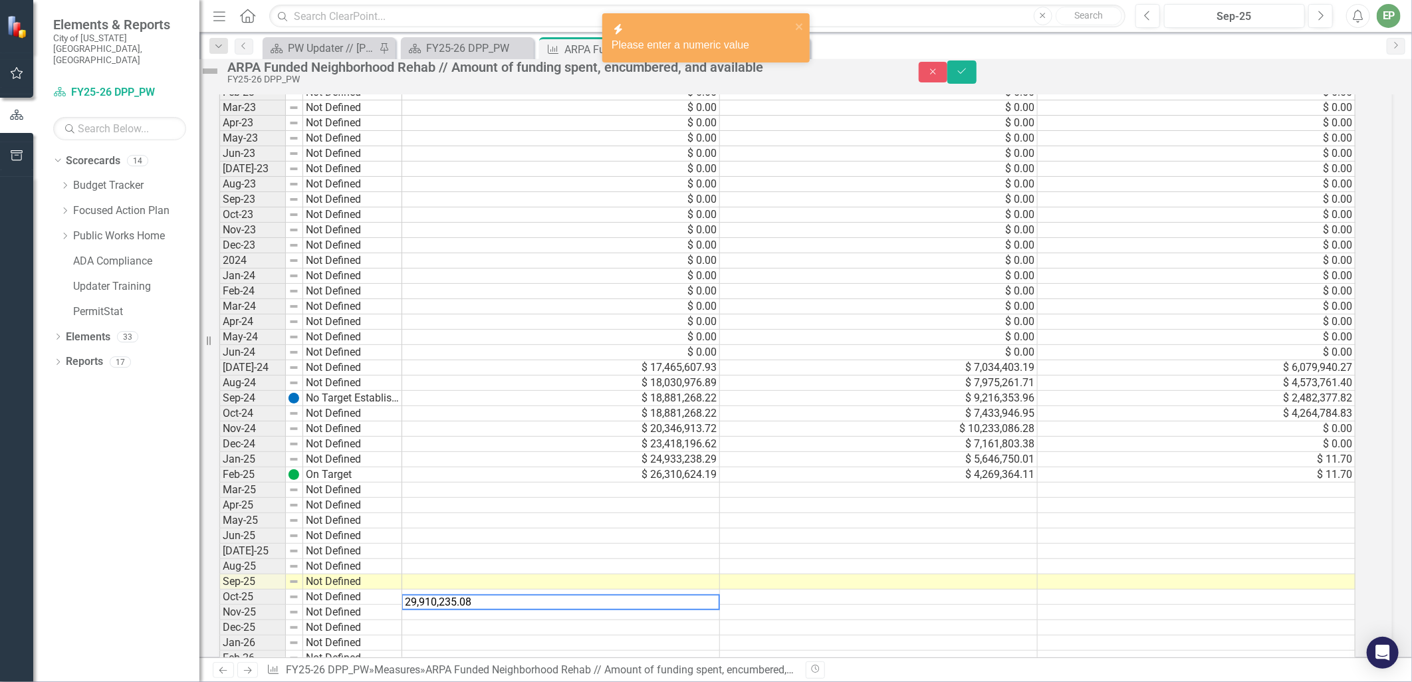
click at [449, 610] on textarea "29,910,235.08" at bounding box center [560, 602] width 318 height 16
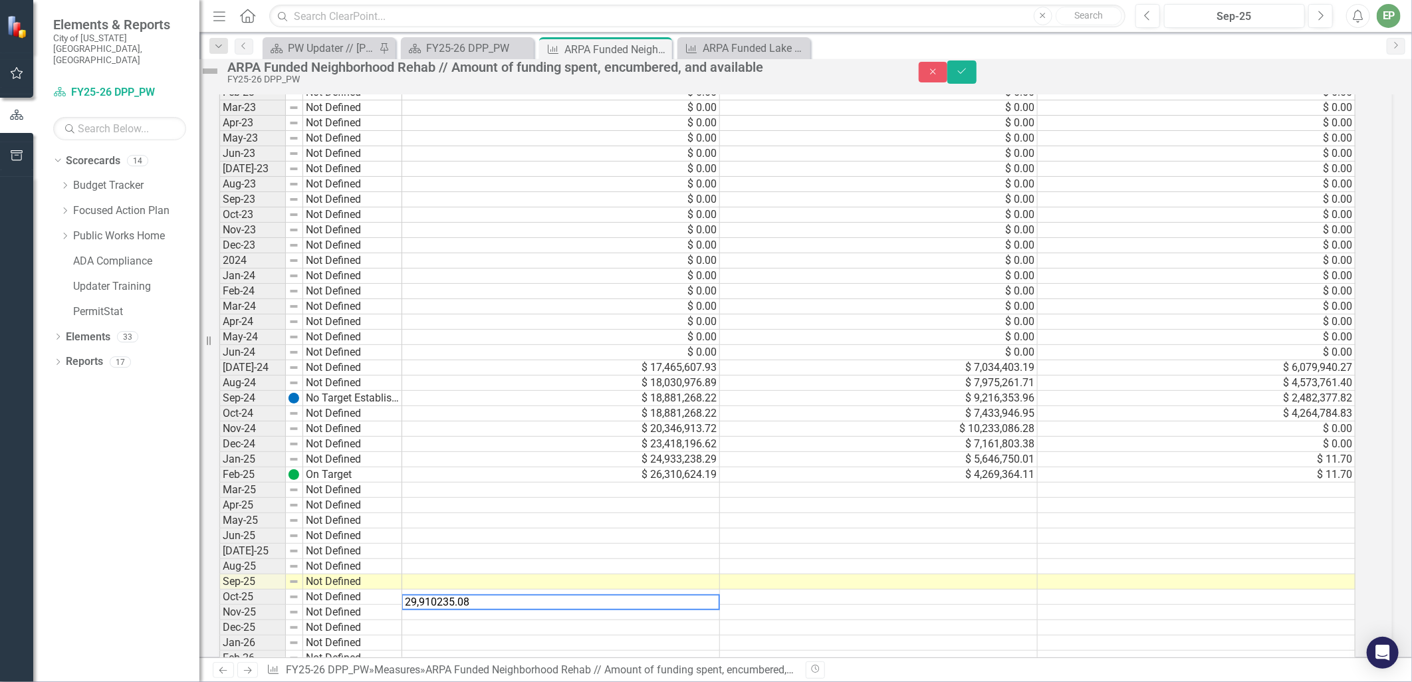
type textarea "29910235.08"
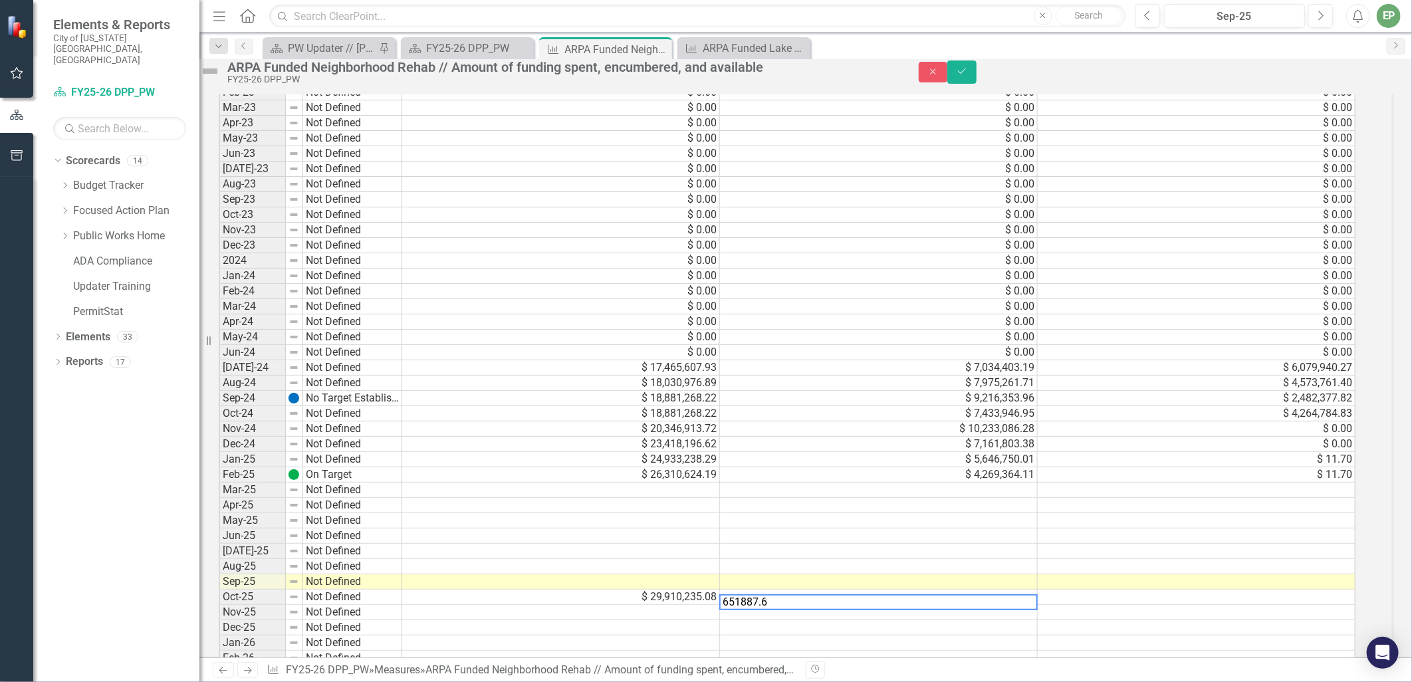
type textarea "651887.66"
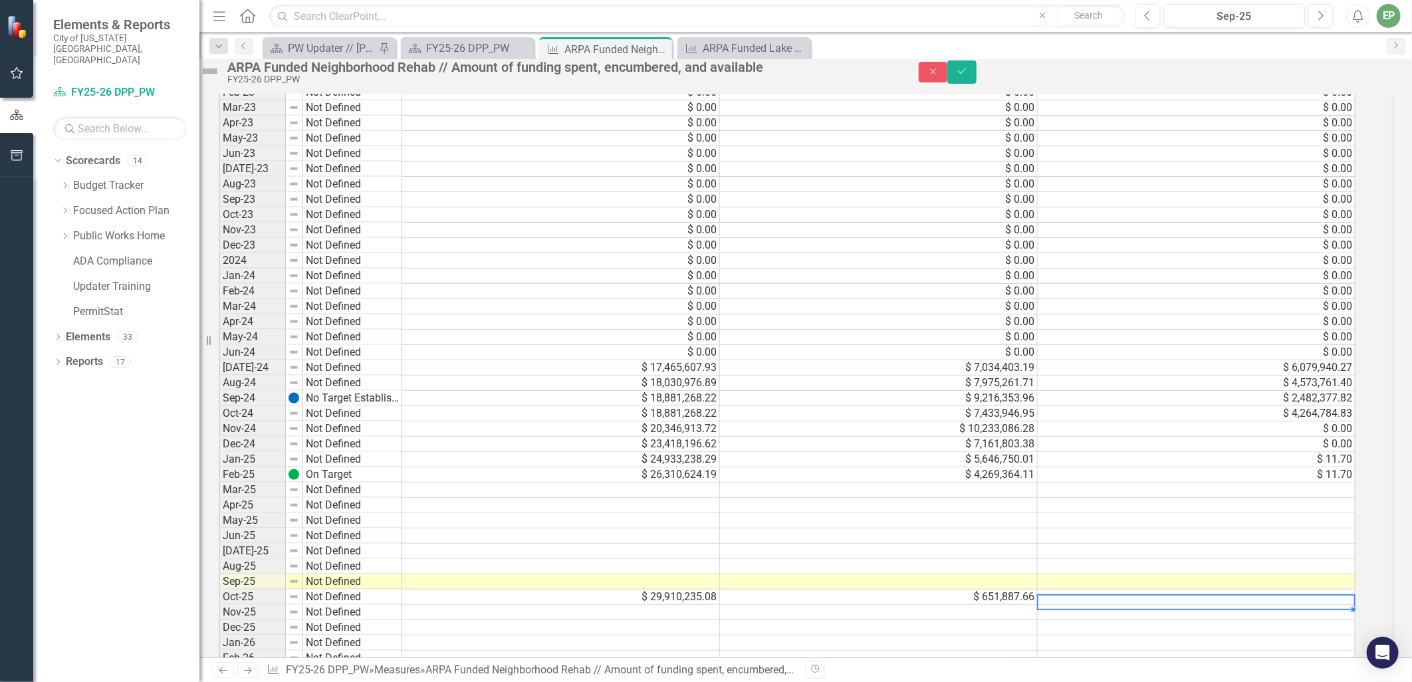
scroll to position [0, 9]
type textarea "17877.26"
click at [221, 76] on img at bounding box center [209, 70] width 21 height 21
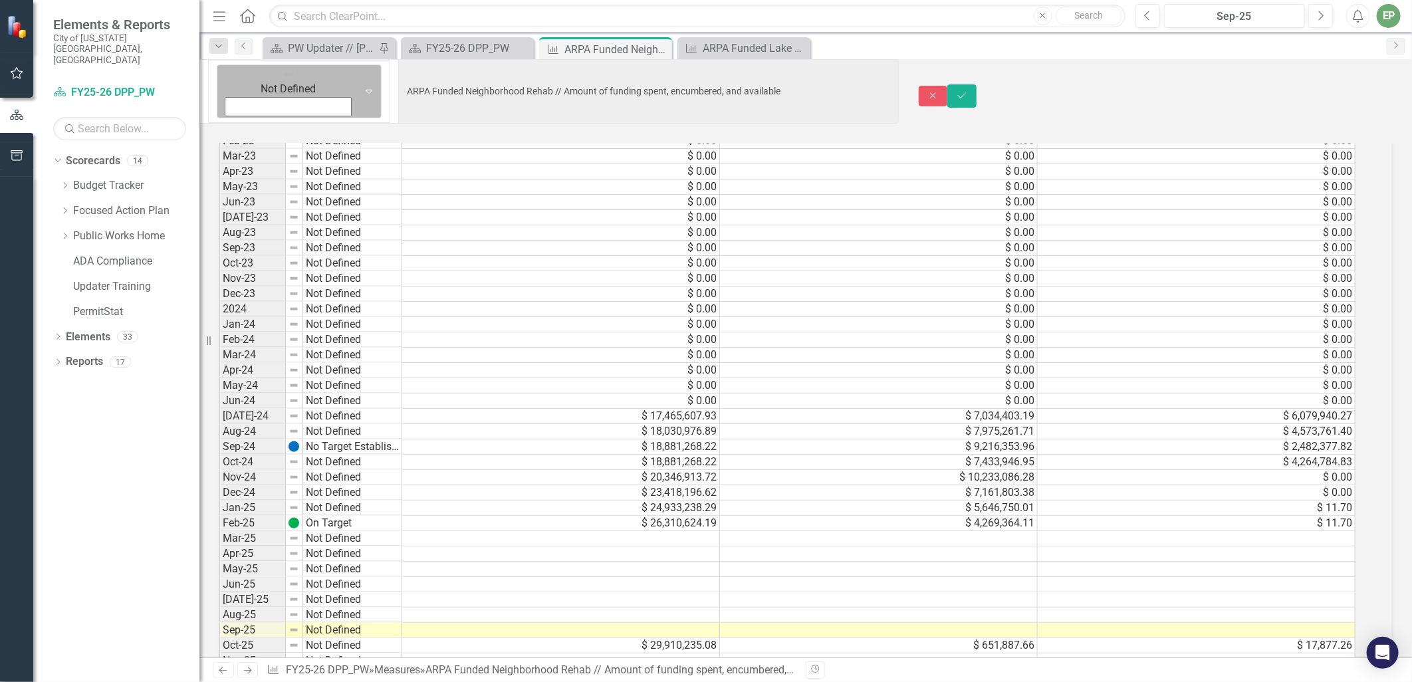
click at [282, 81] on img at bounding box center [288, 74] width 13 height 13
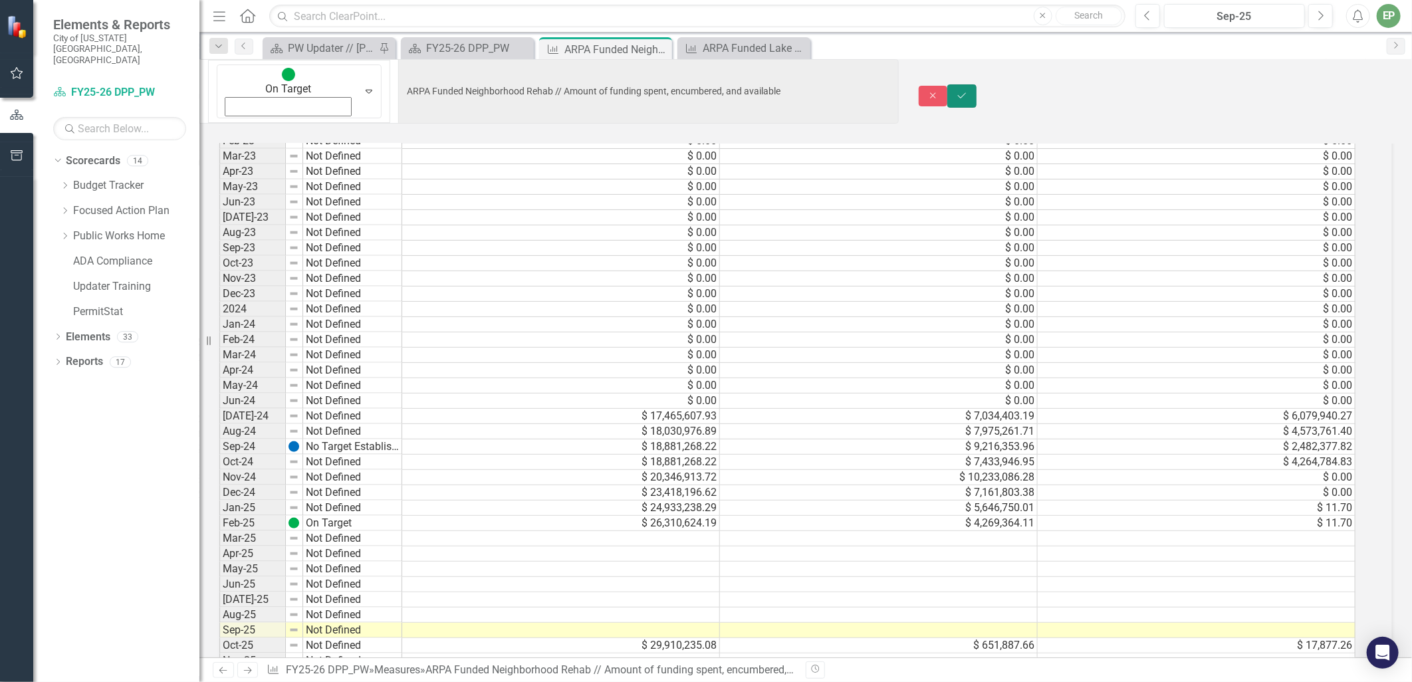
click at [968, 91] on icon "Save" at bounding box center [962, 95] width 12 height 9
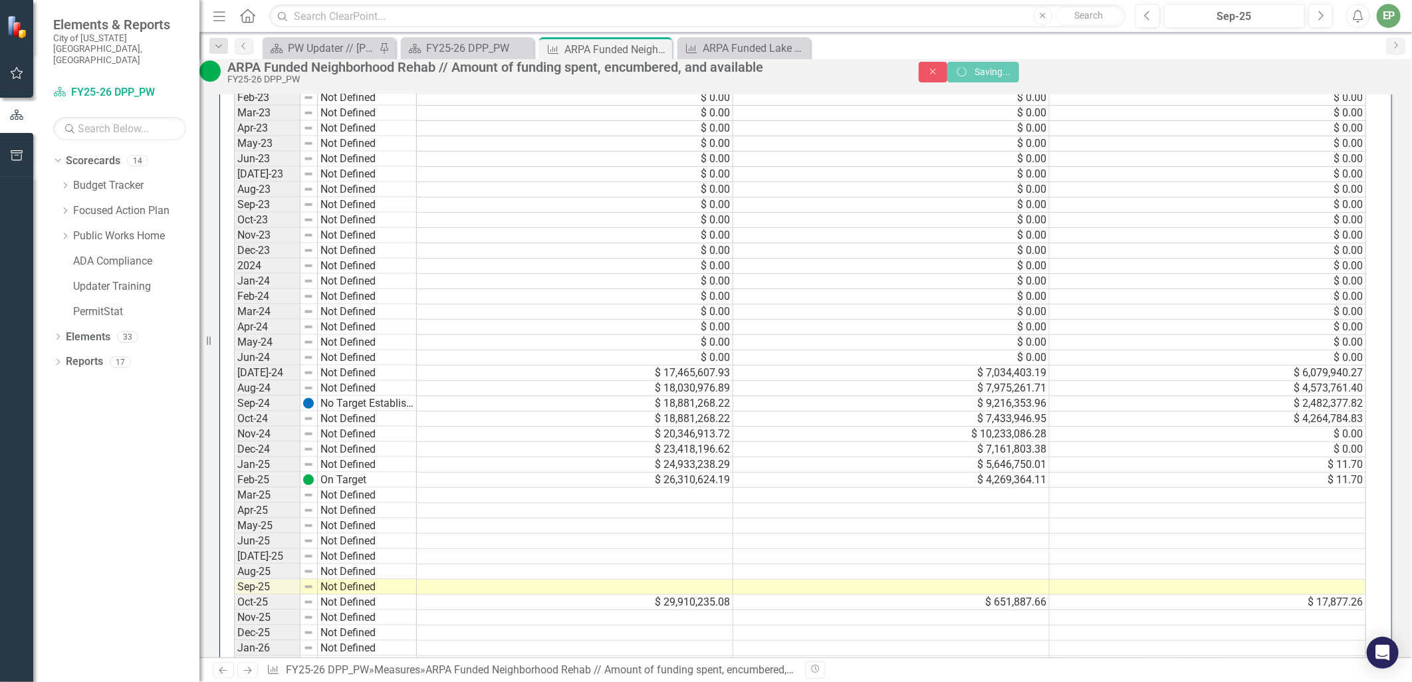
scroll to position [0, 8]
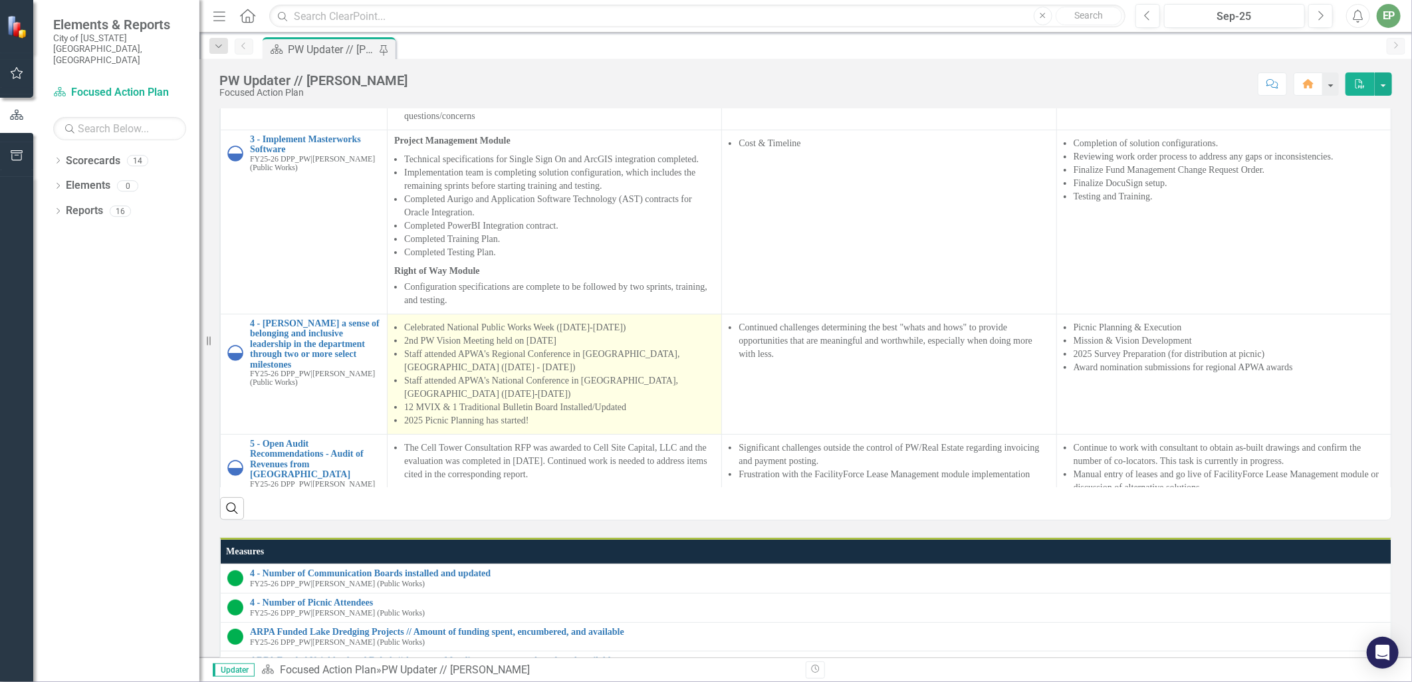
scroll to position [443, 0]
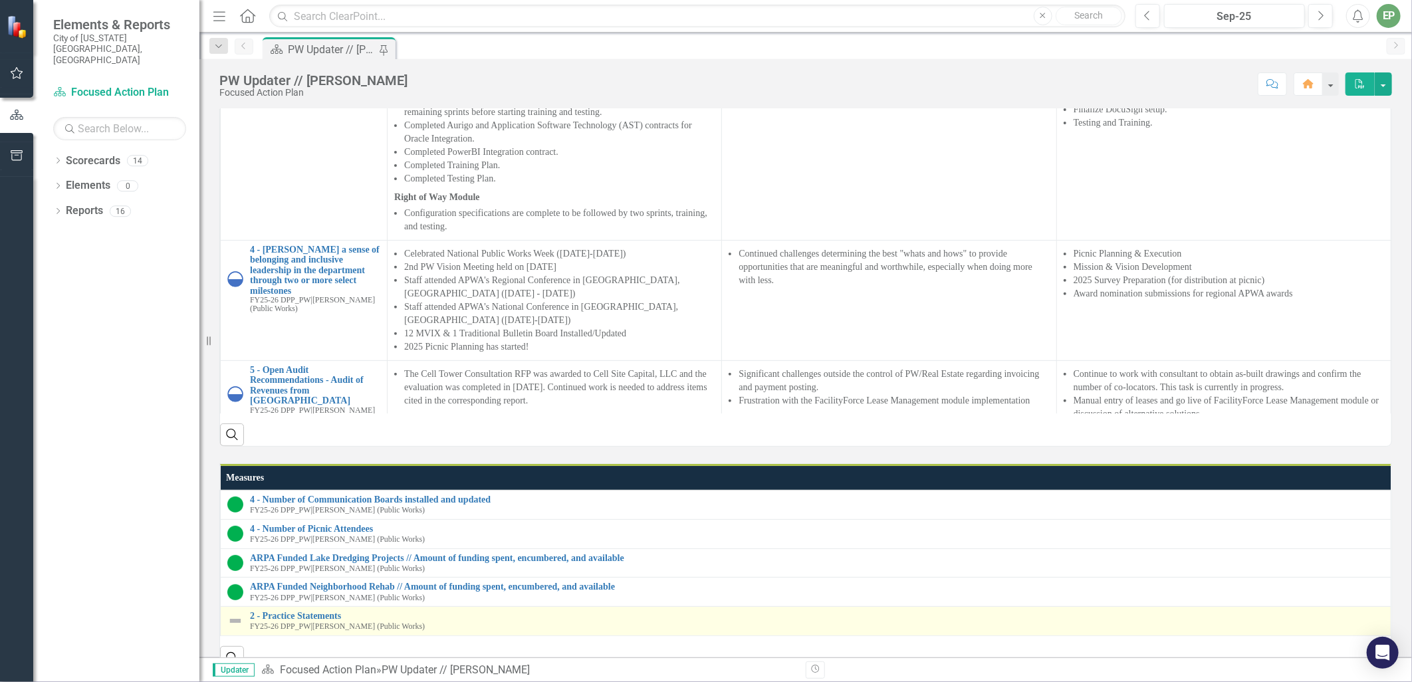
click at [288, 621] on span "FY25-26 DPP_PW" at bounding box center [280, 625] width 61 height 9
click at [295, 612] on link "2 - Practice Statements" at bounding box center [817, 616] width 1134 height 10
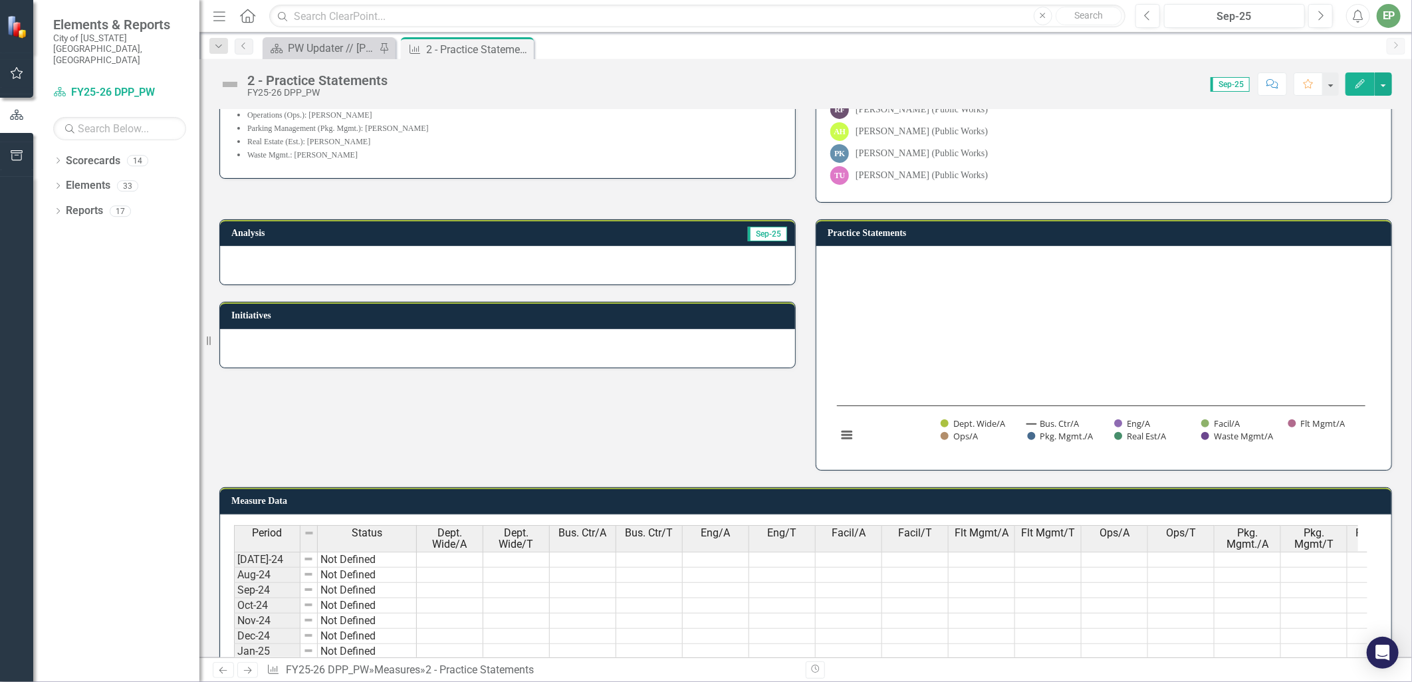
scroll to position [443, 0]
